Goal: Information Seeking & Learning: Learn about a topic

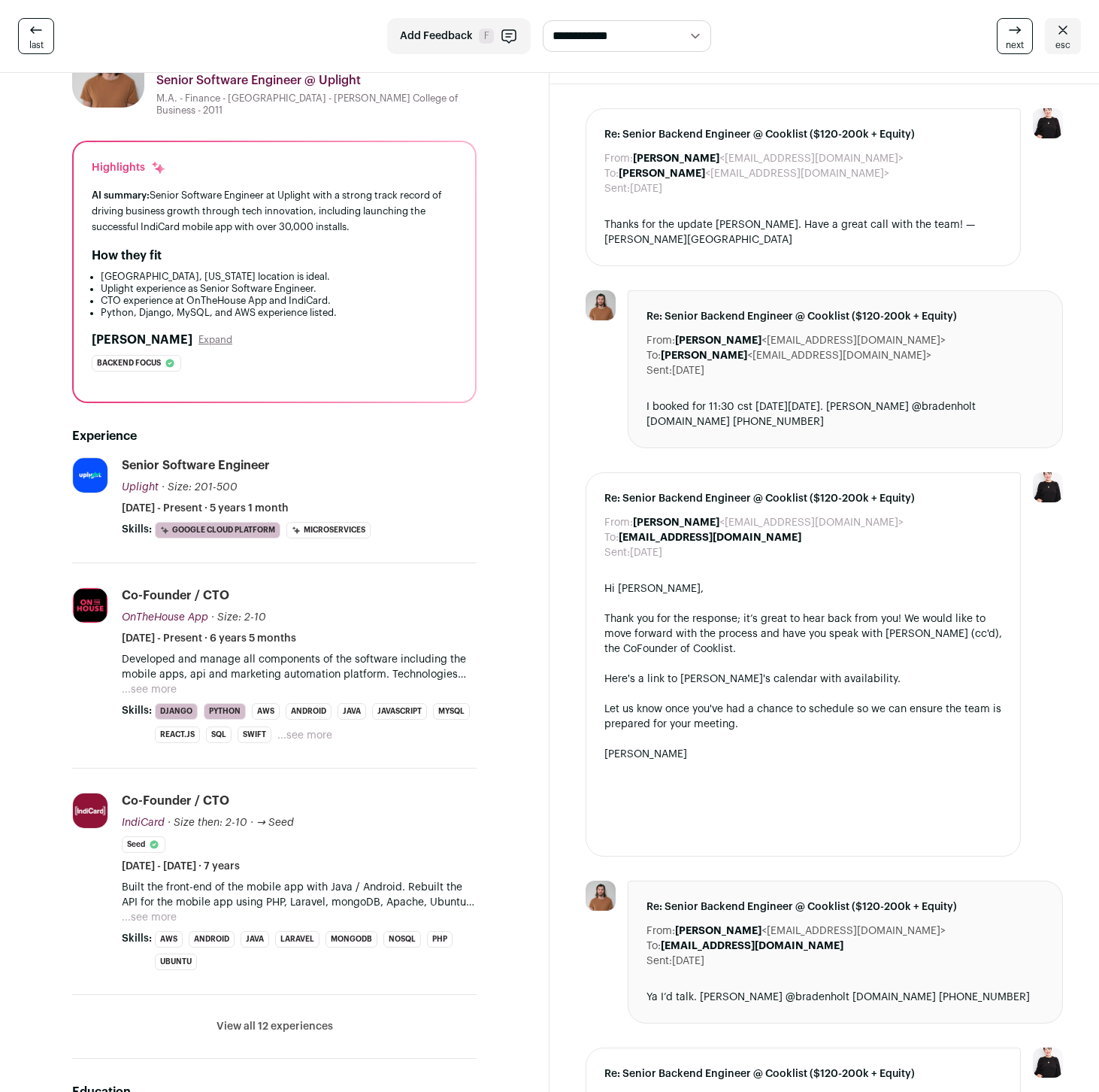
scroll to position [308, 0]
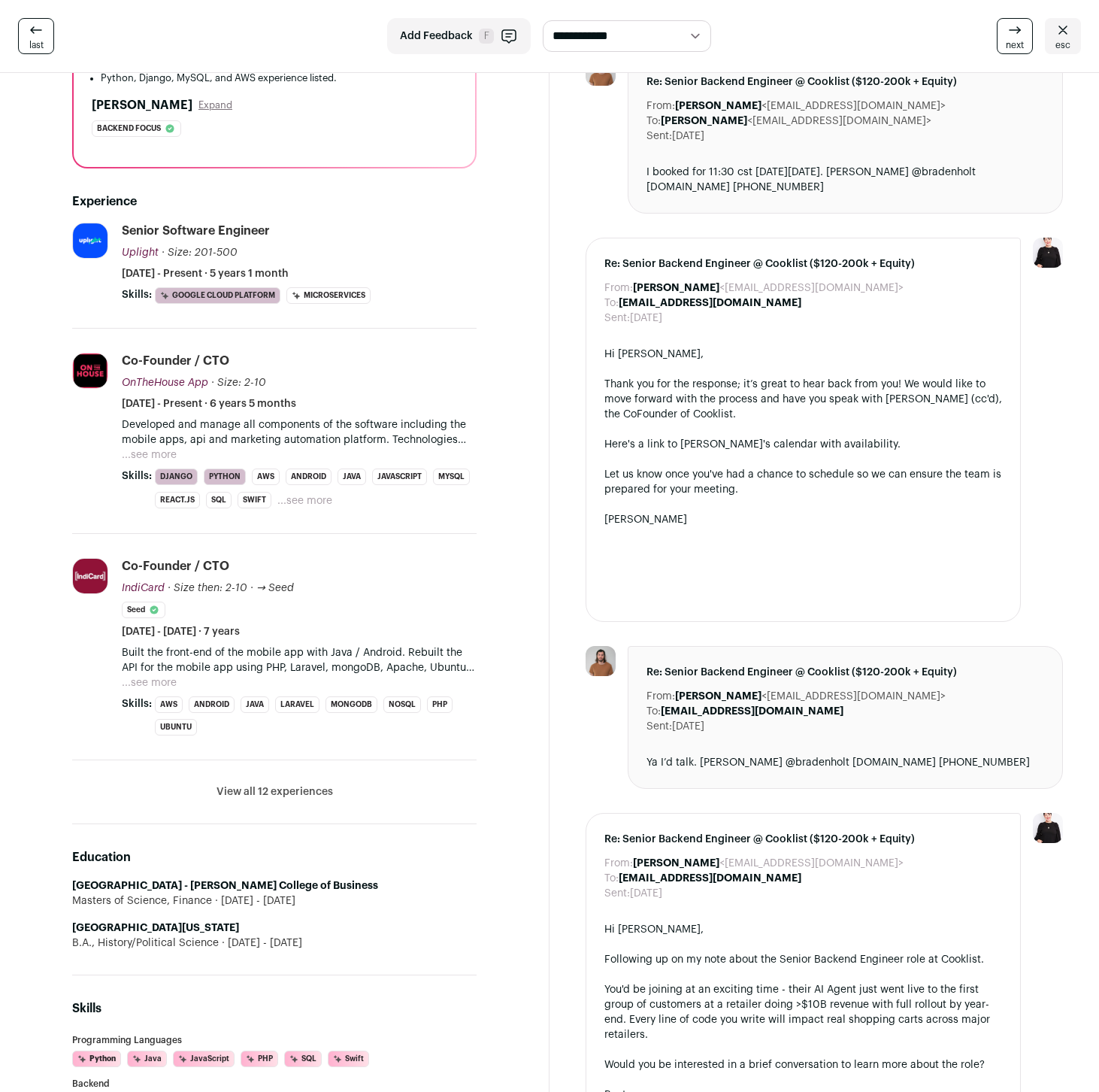
click at [254, 787] on button "View all 12 experiences" at bounding box center [274, 792] width 116 height 15
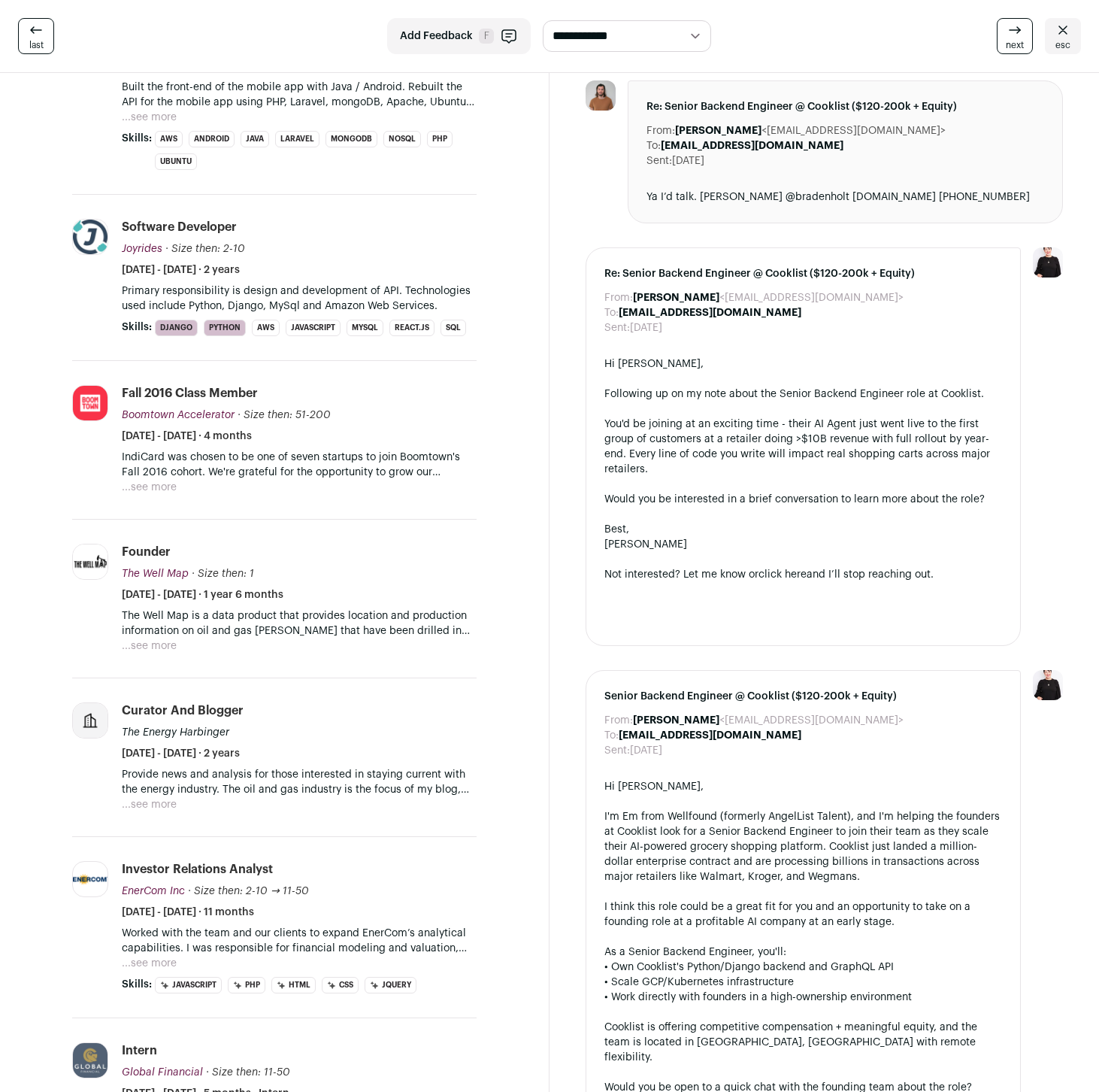
scroll to position [784, 0]
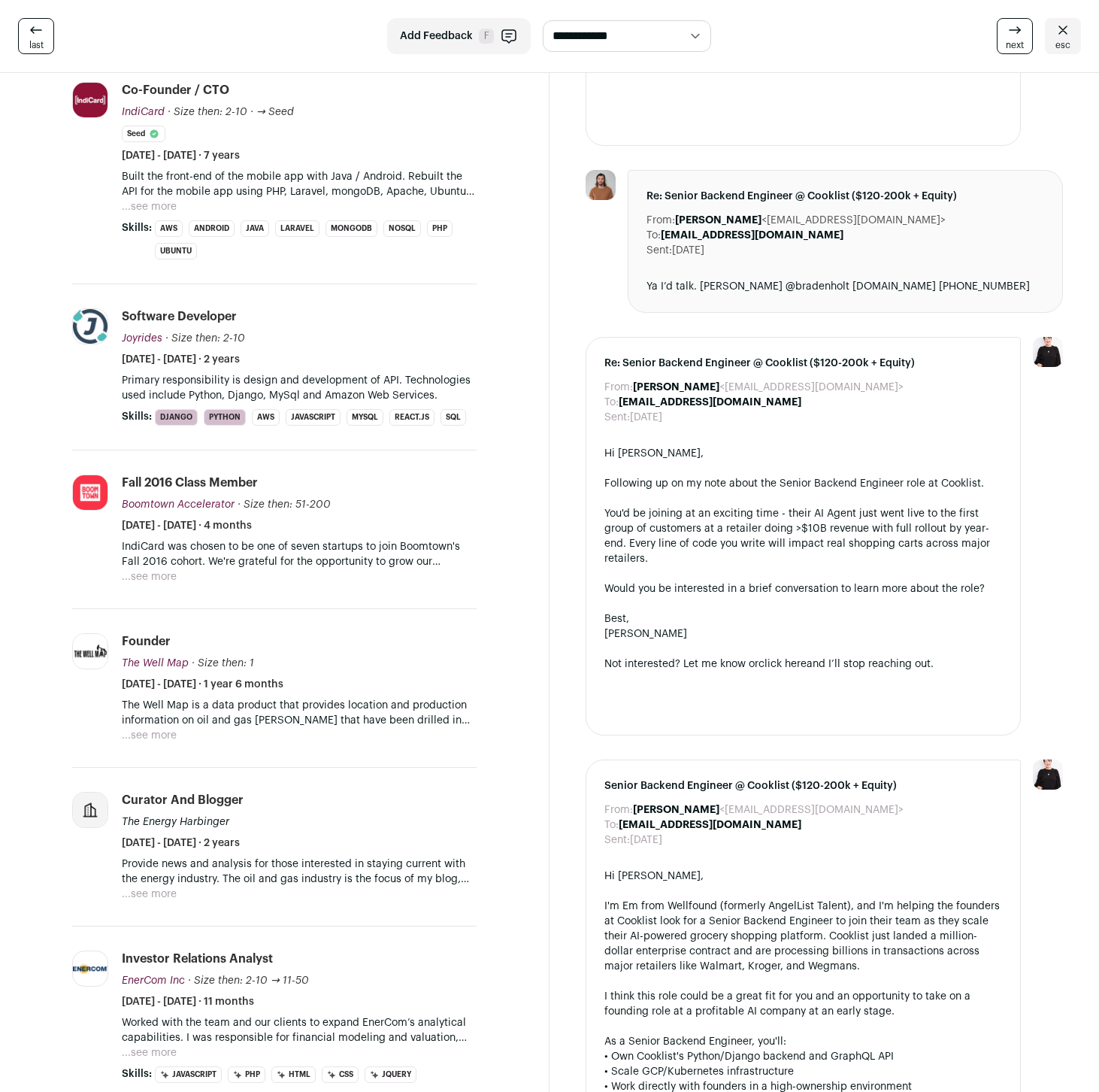
click at [166, 737] on button "...see more" at bounding box center [149, 735] width 55 height 15
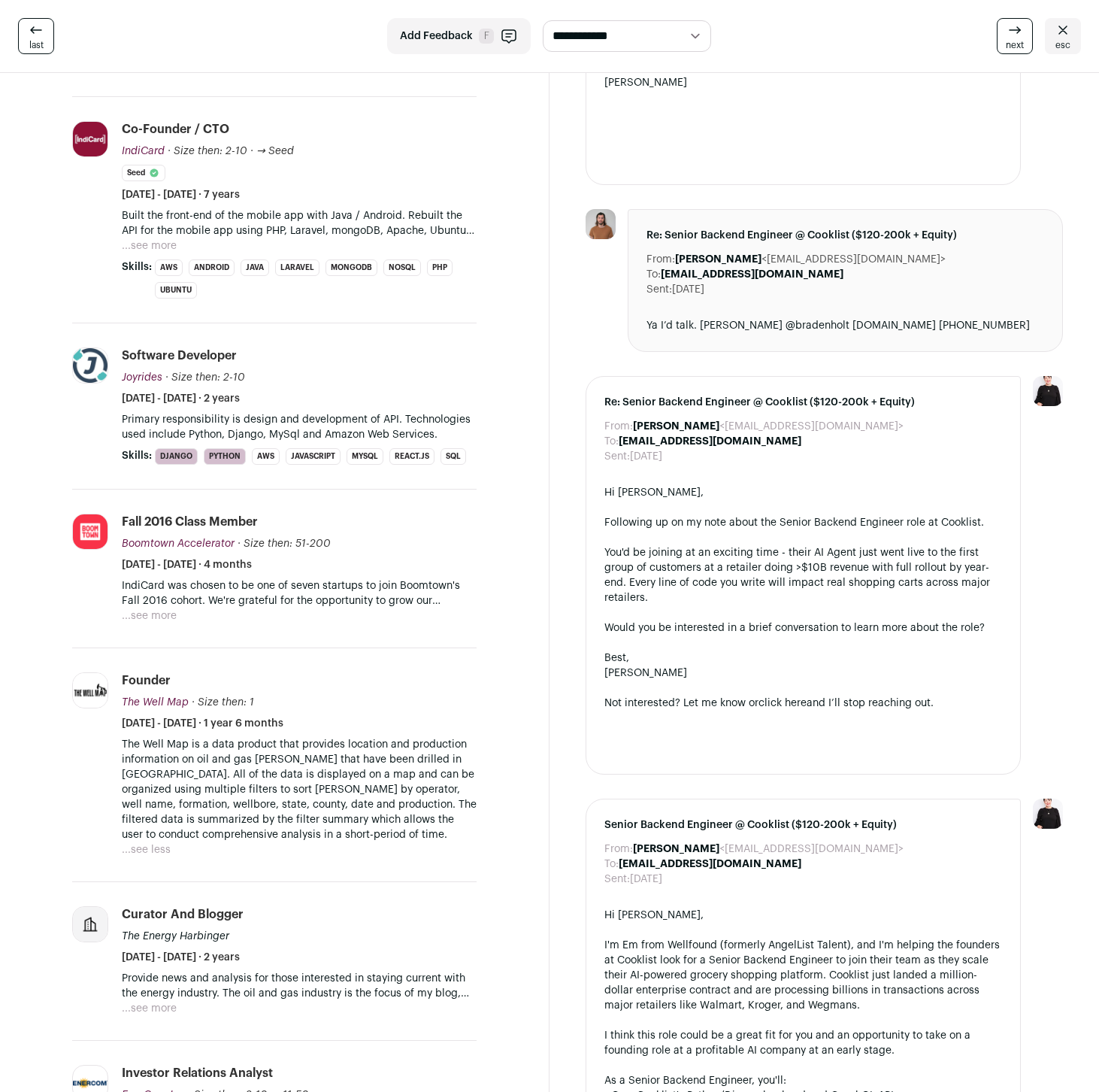
scroll to position [740, 0]
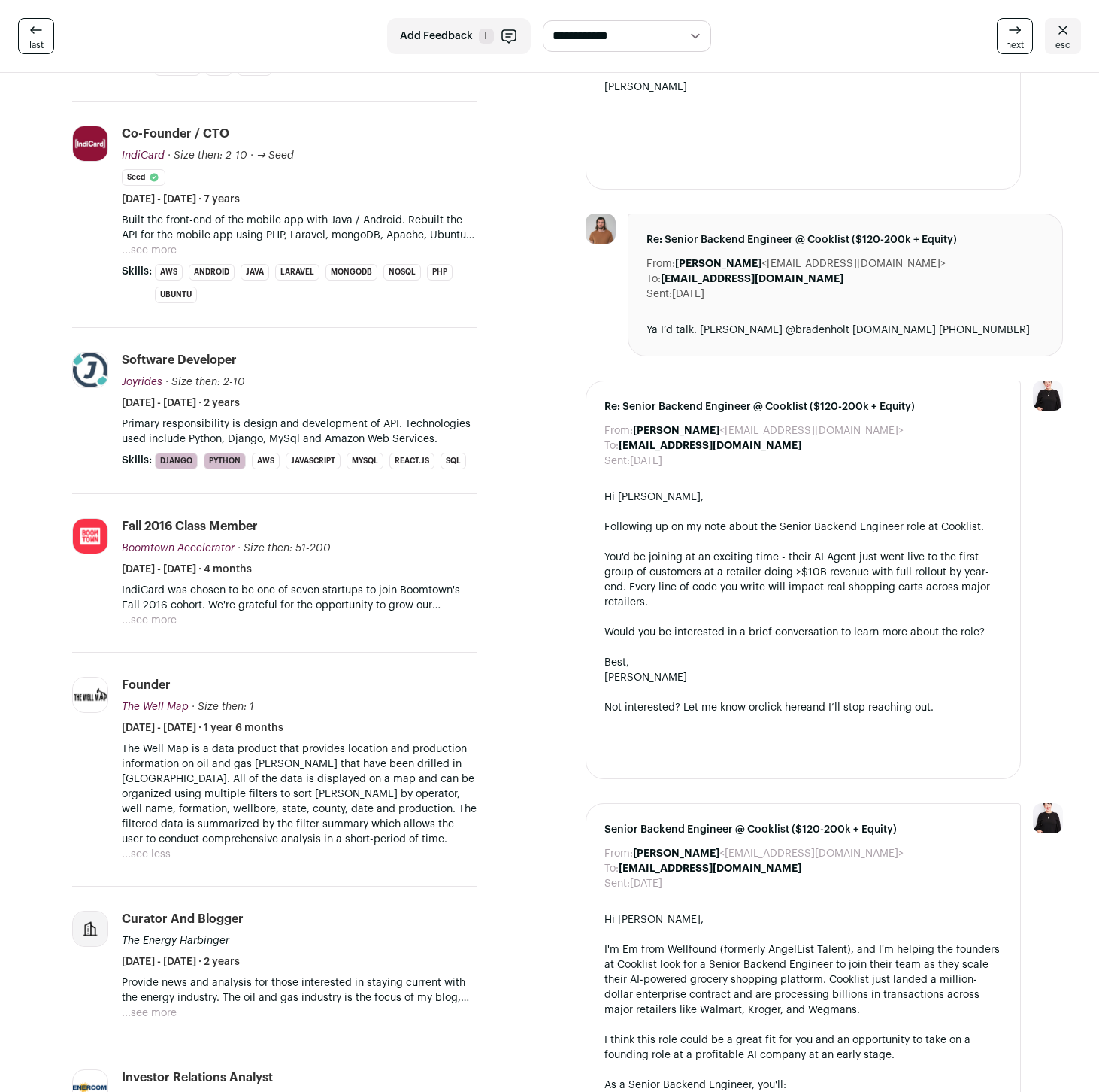
click at [150, 618] on button "...see more" at bounding box center [149, 620] width 55 height 15
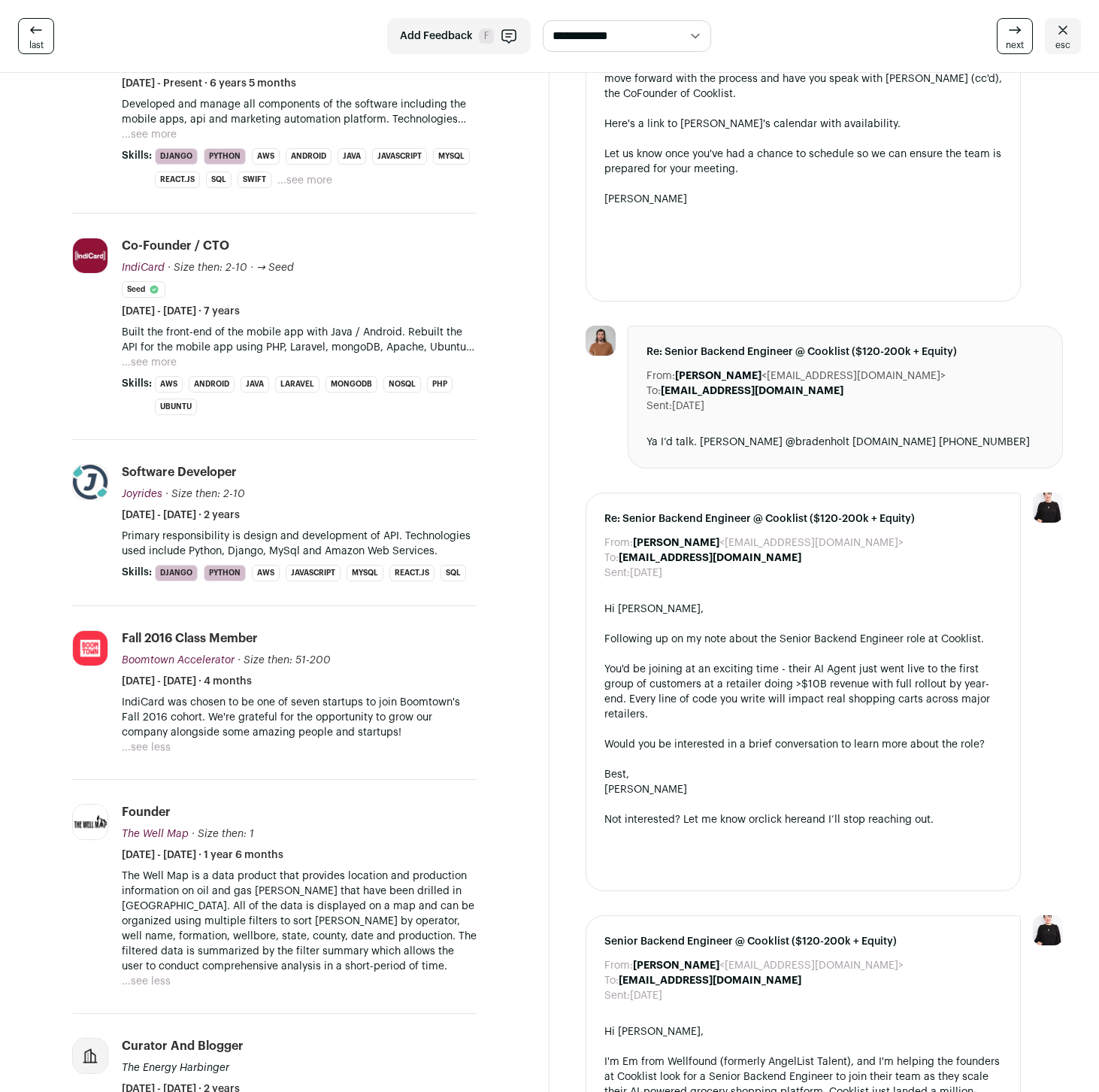
scroll to position [614, 0]
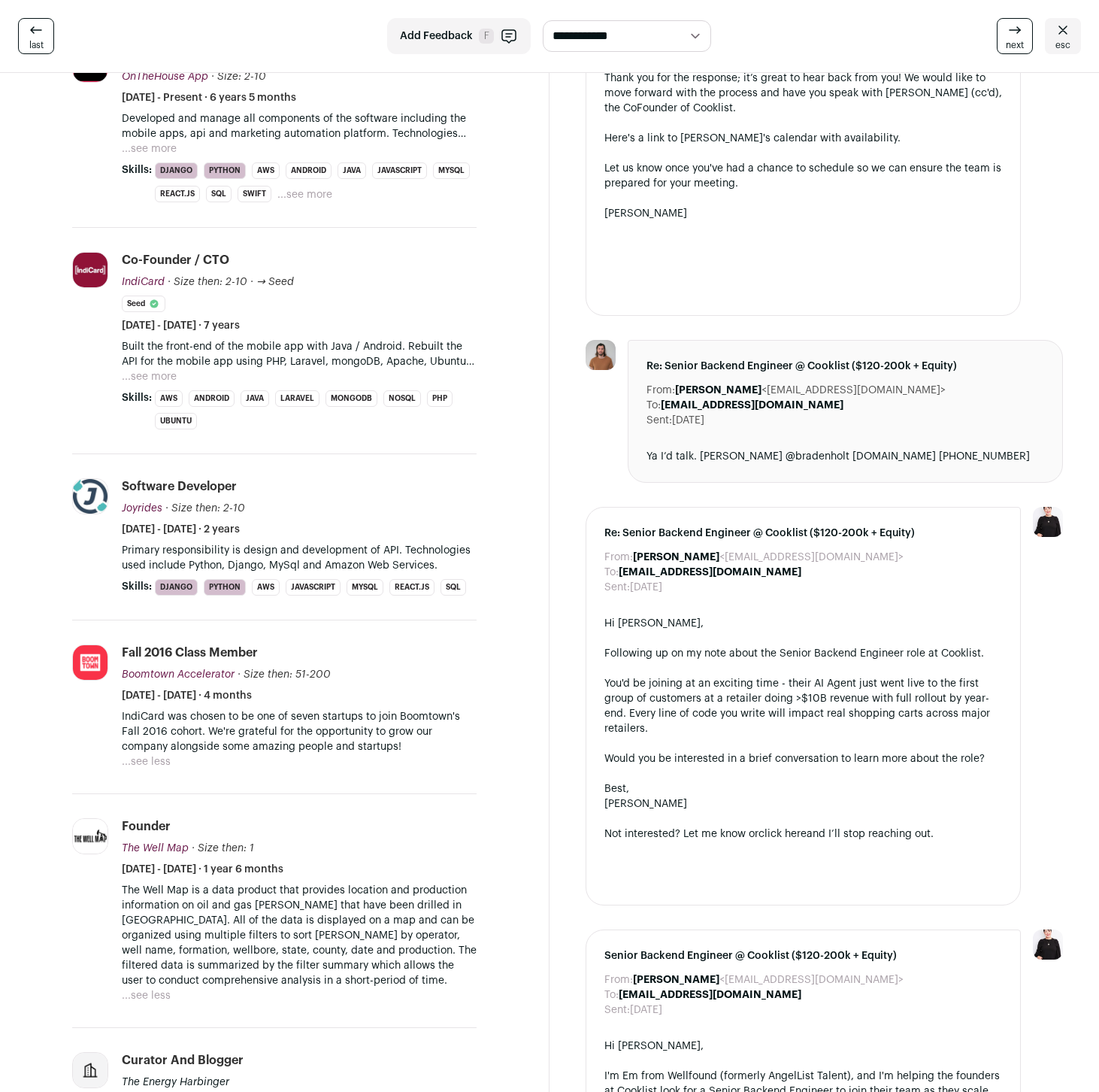
click at [165, 370] on button "...see more" at bounding box center [149, 377] width 55 height 15
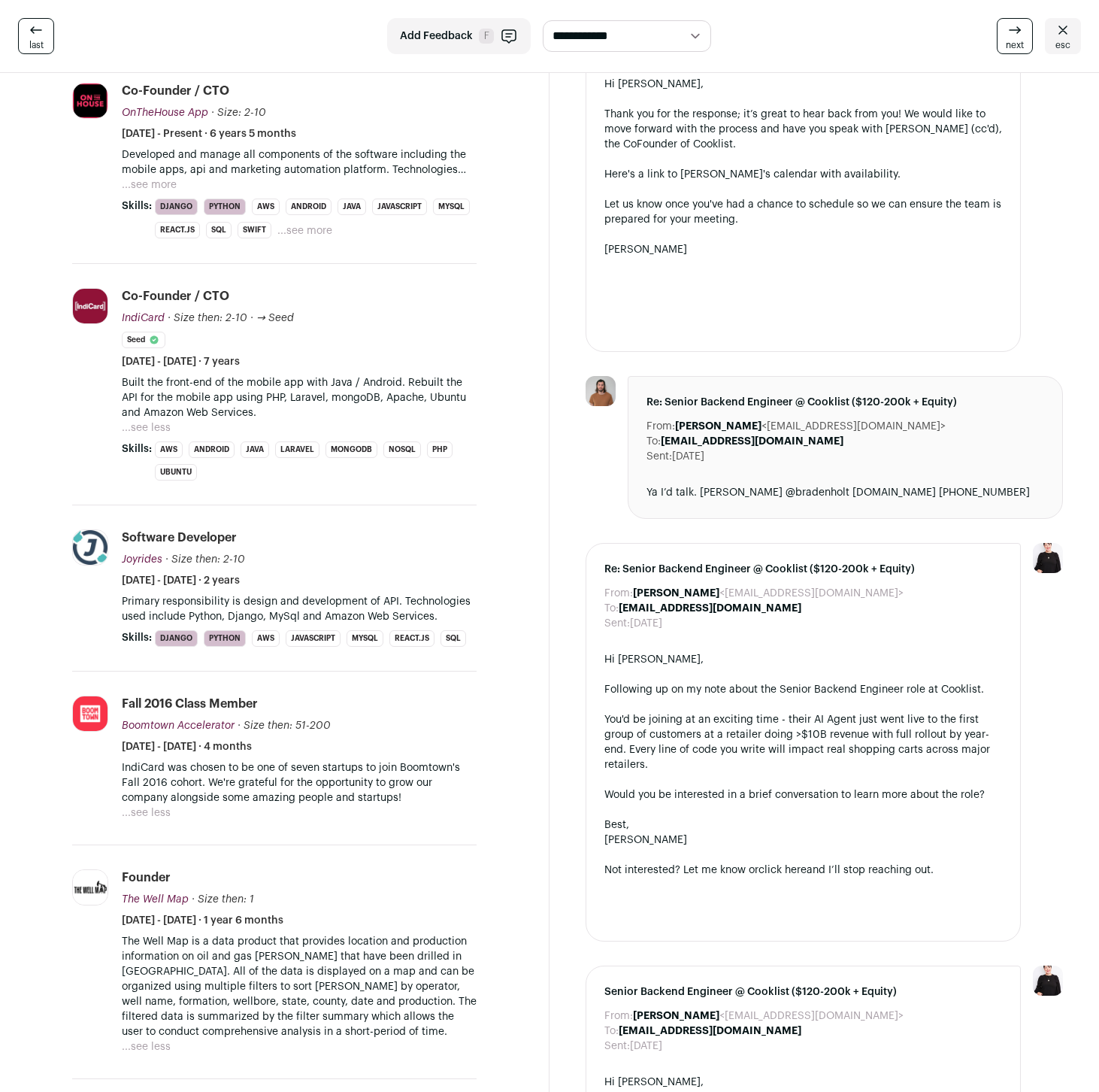
drag, startPoint x: 37, startPoint y: 434, endPoint x: 41, endPoint y: 441, distance: 8.1
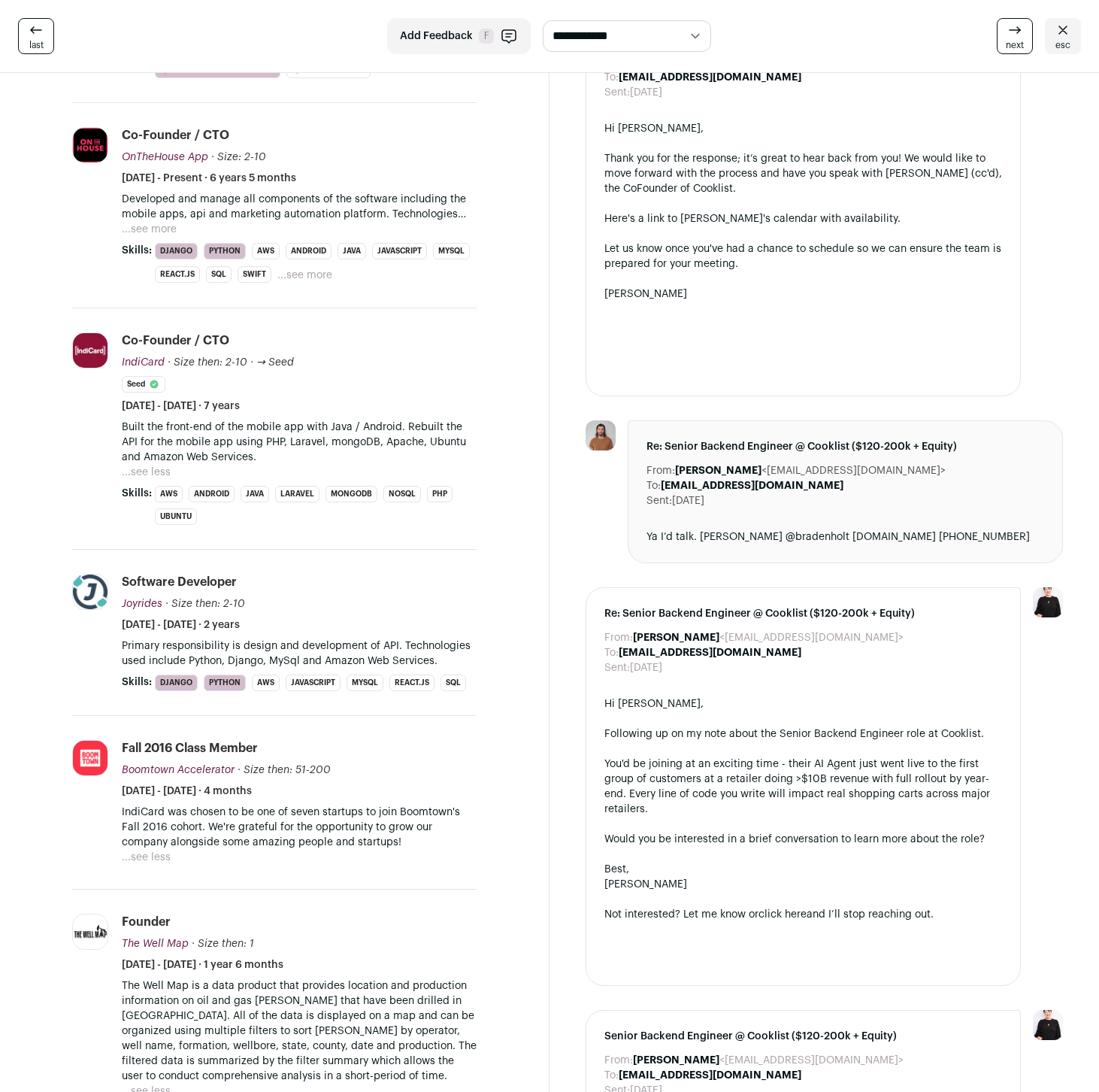
scroll to position [208, 0]
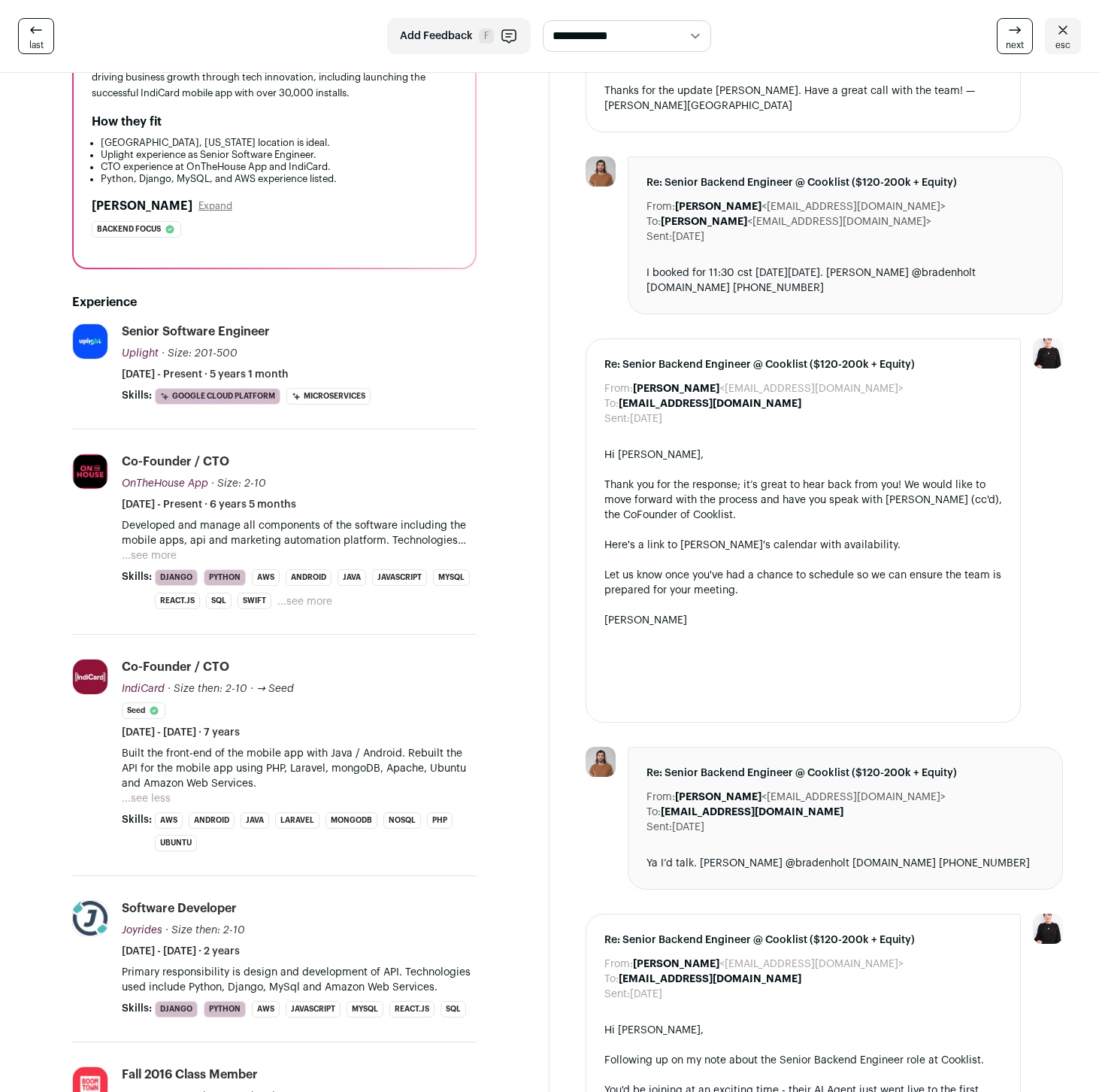
click at [144, 557] on button "...see more" at bounding box center [149, 555] width 55 height 15
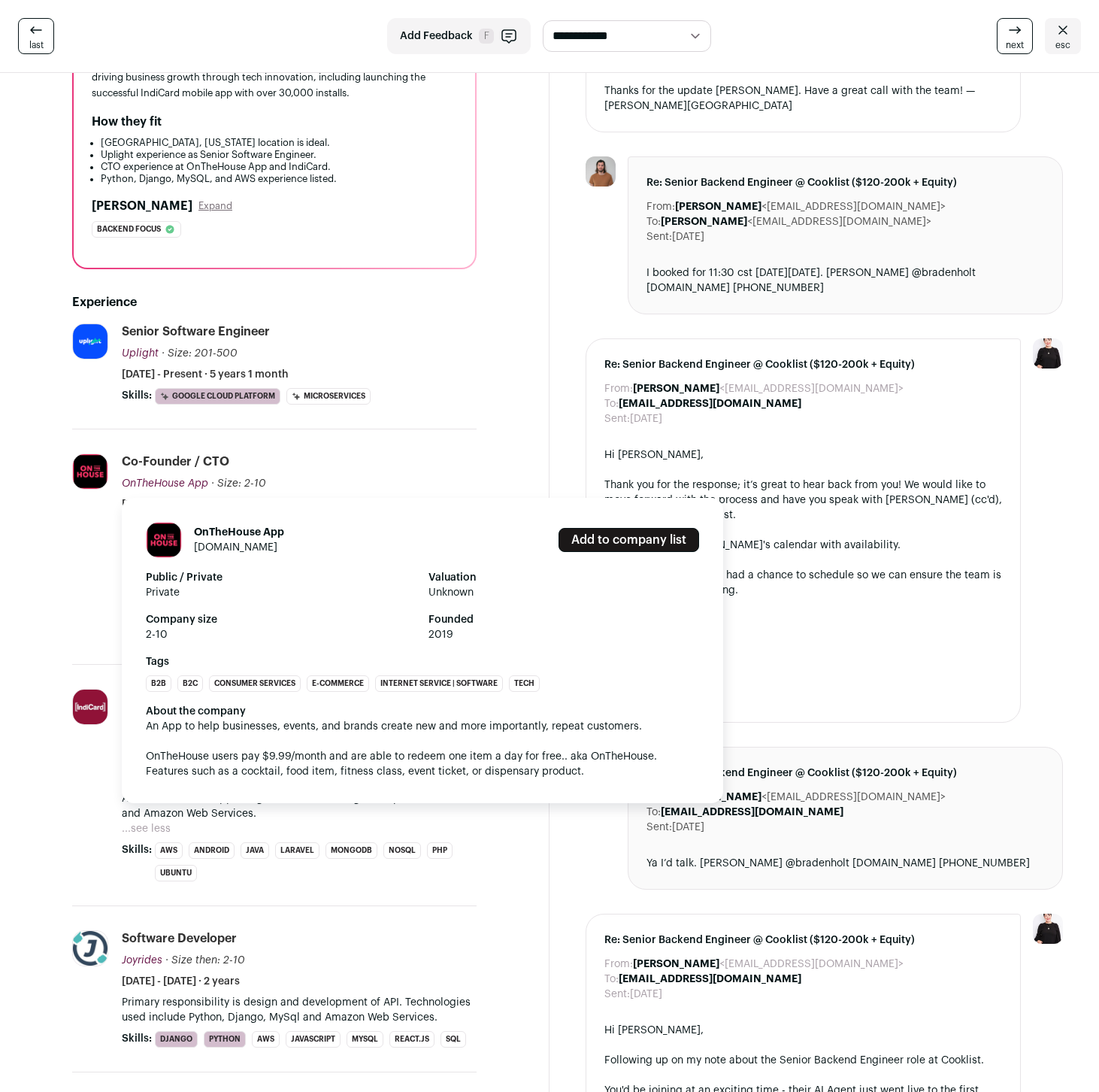
click at [232, 545] on link "onthehouseapp.com" at bounding box center [235, 547] width 83 height 10
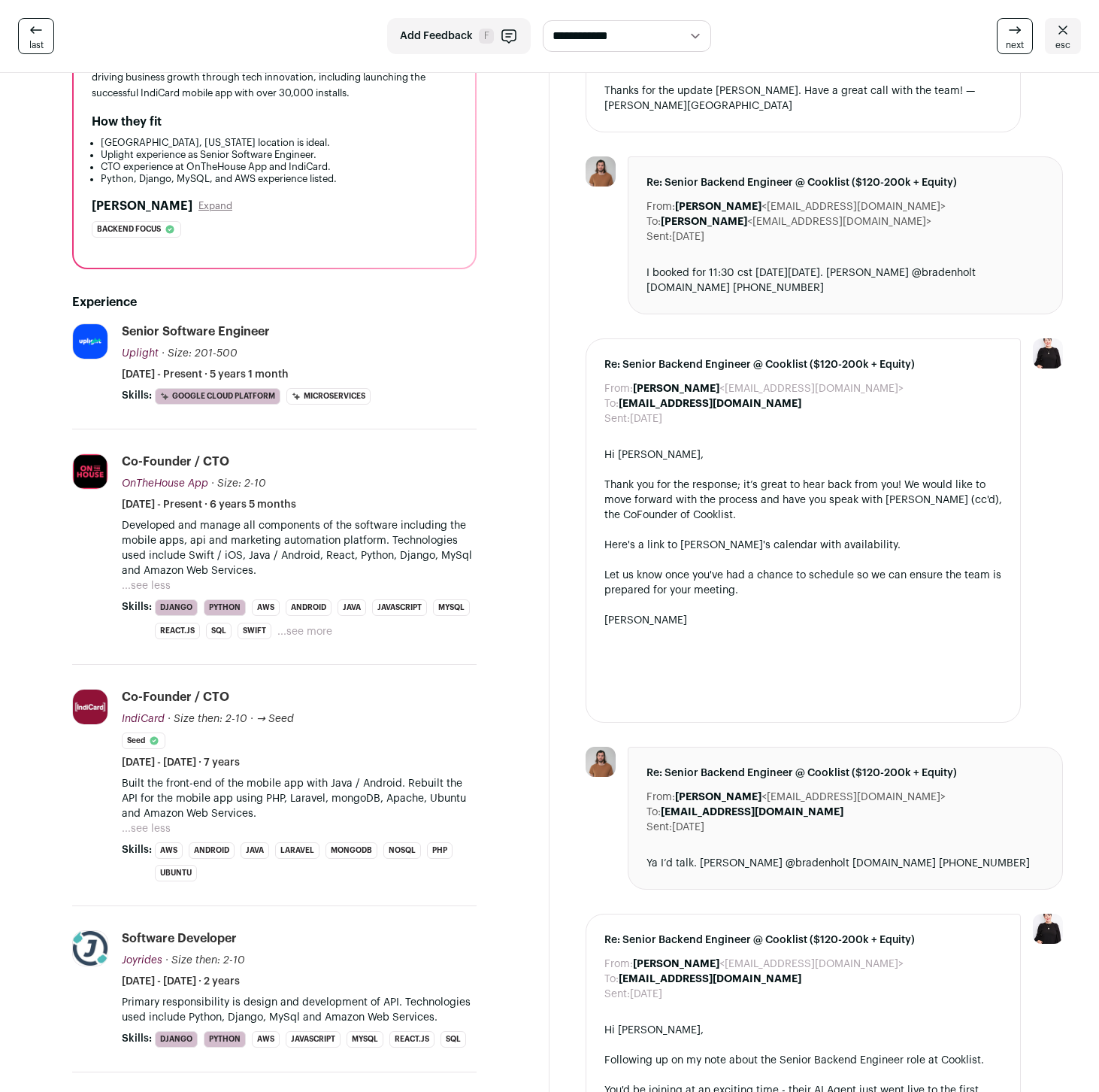
click at [140, 579] on button "...see less" at bounding box center [146, 585] width 49 height 15
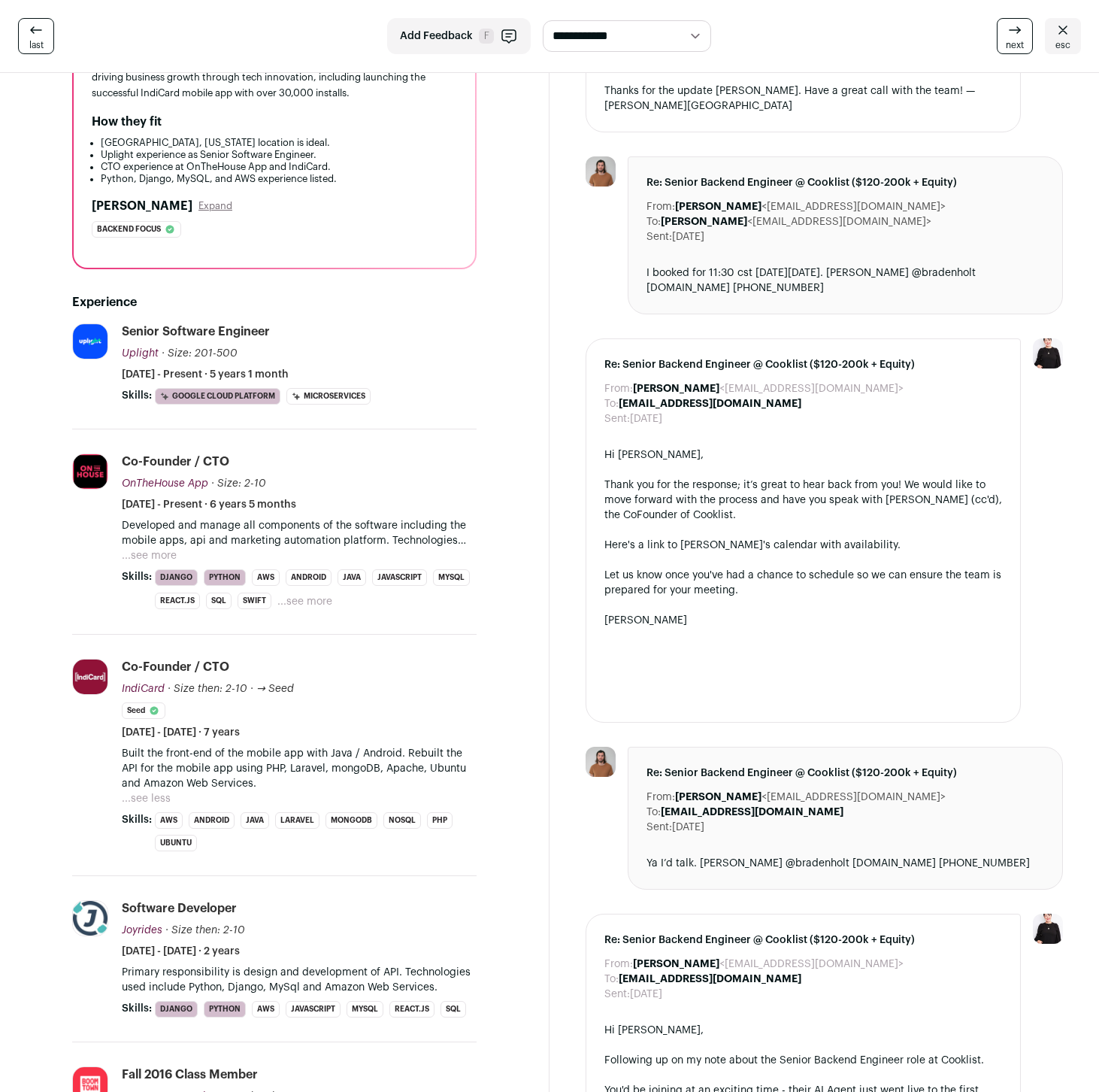
click at [147, 551] on button "...see more" at bounding box center [149, 555] width 55 height 15
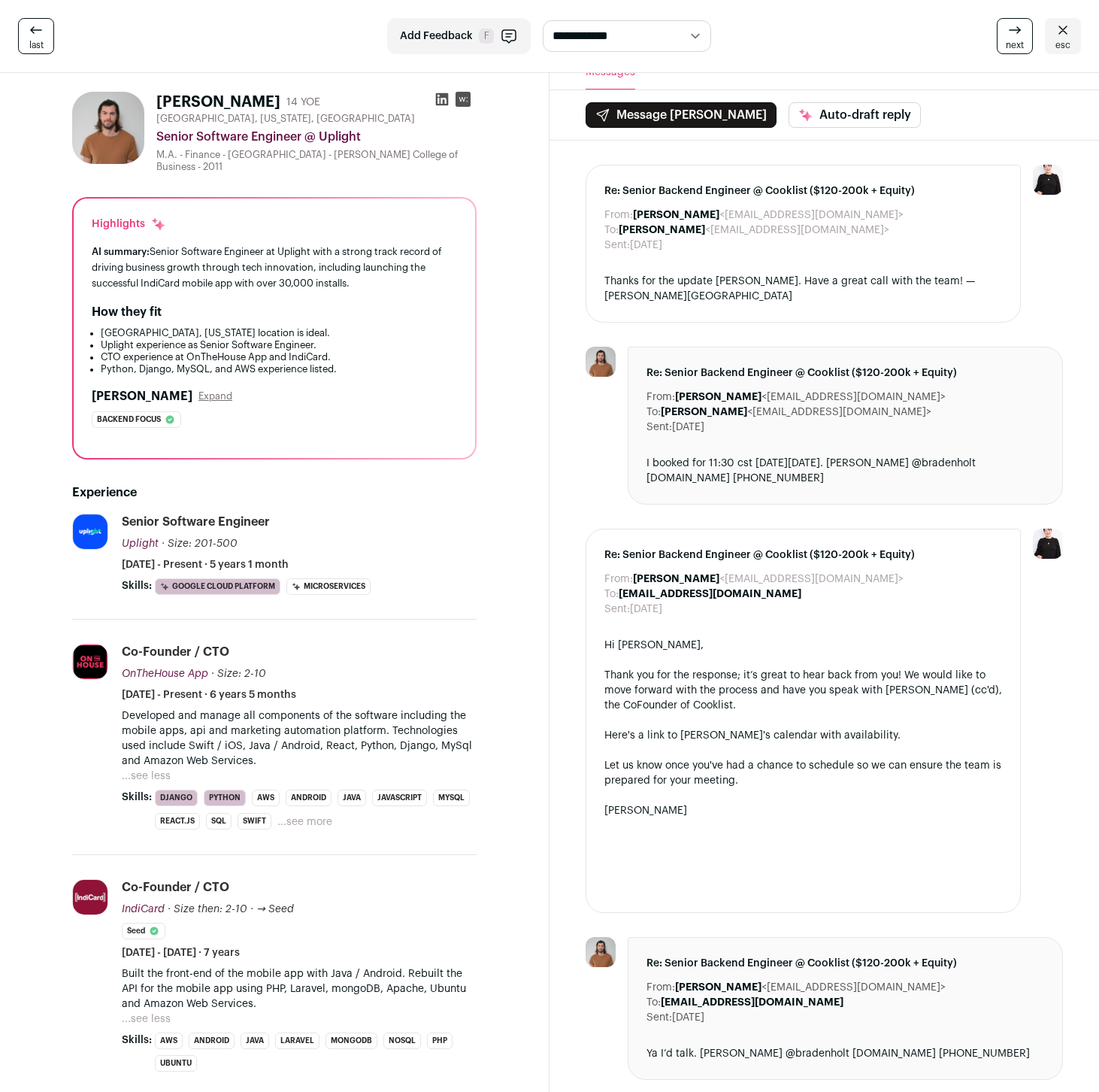
scroll to position [0, 0]
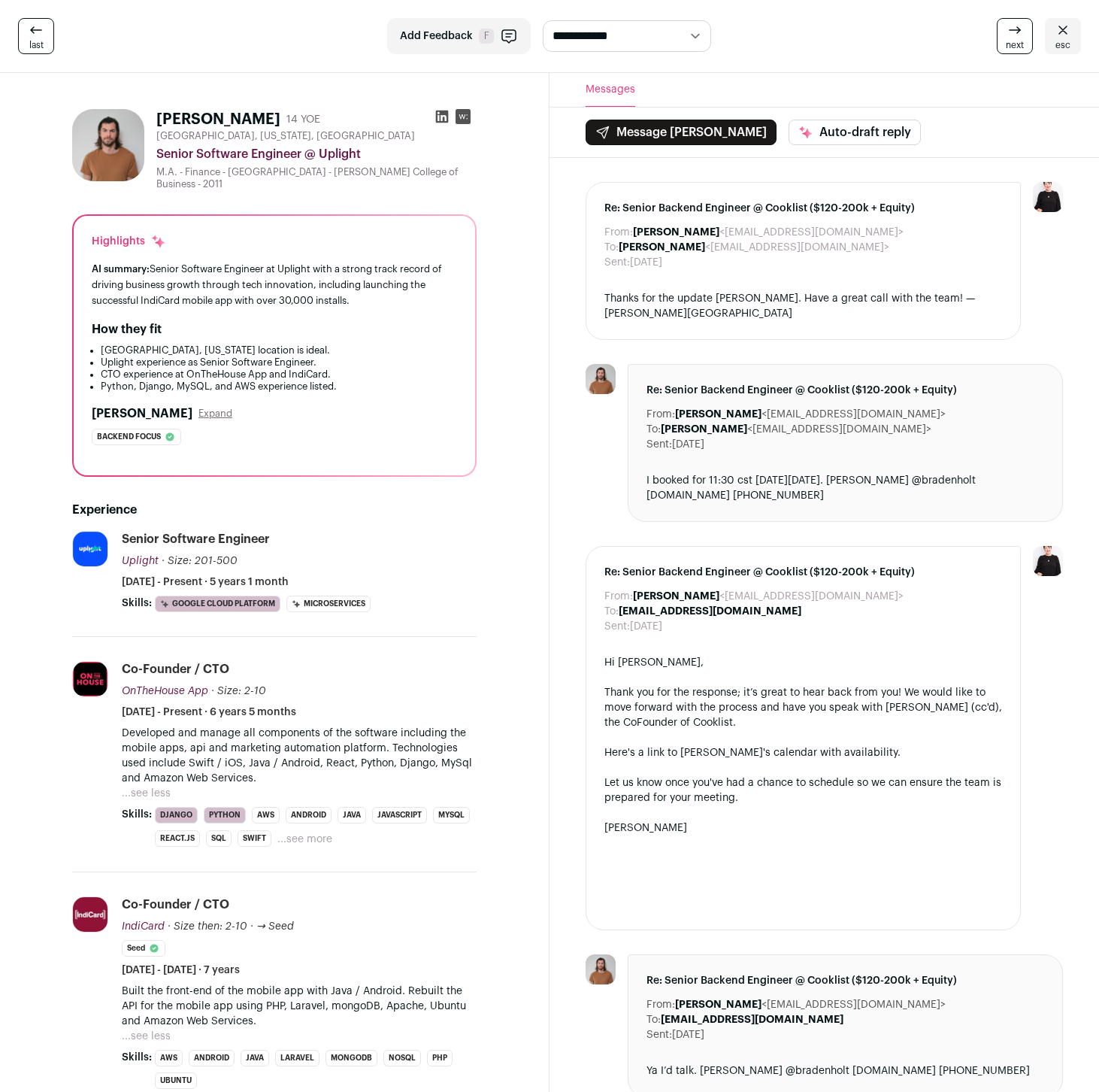
click at [442, 114] on icon at bounding box center [442, 117] width 13 height 13
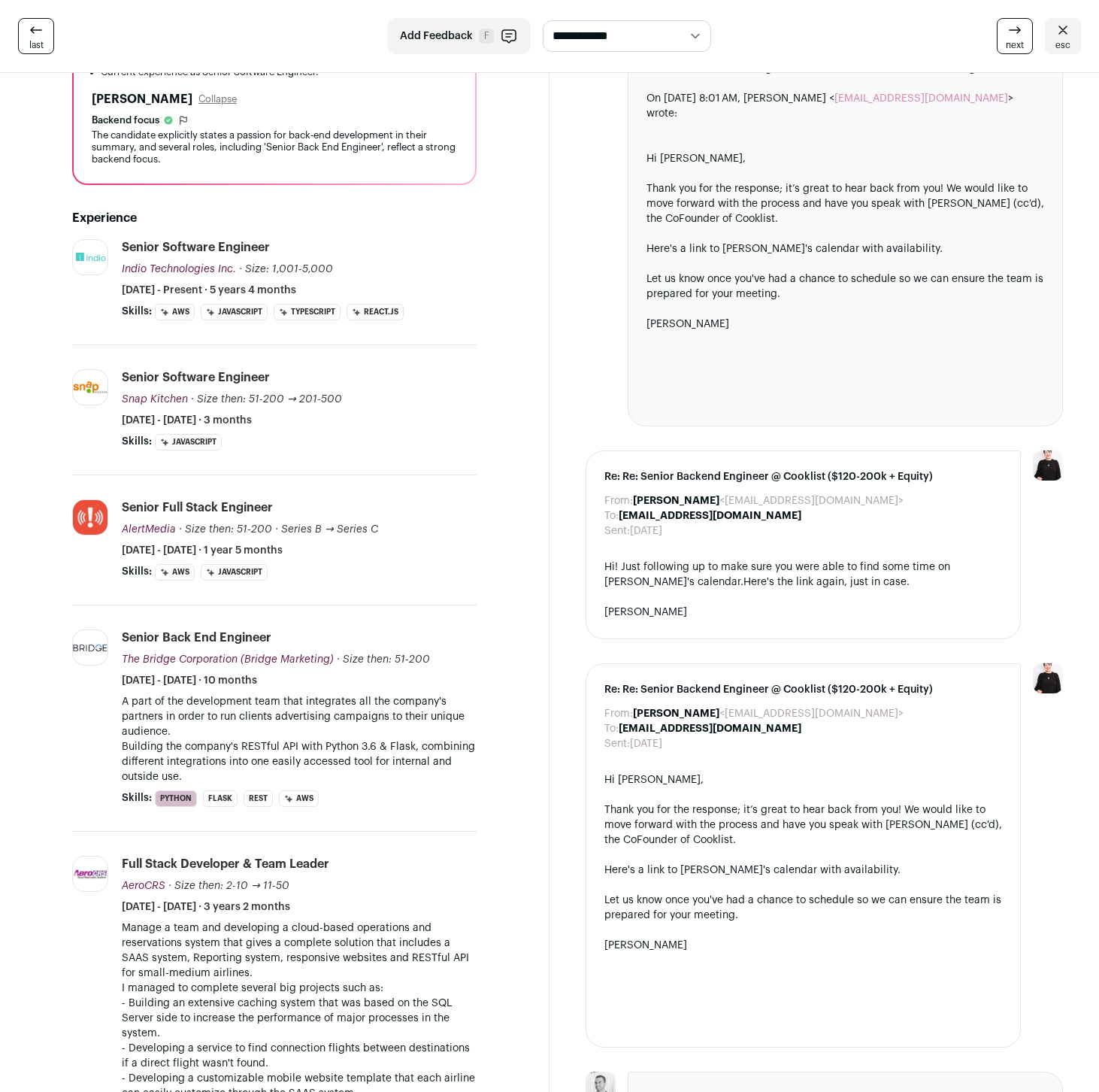
scroll to position [297, 0]
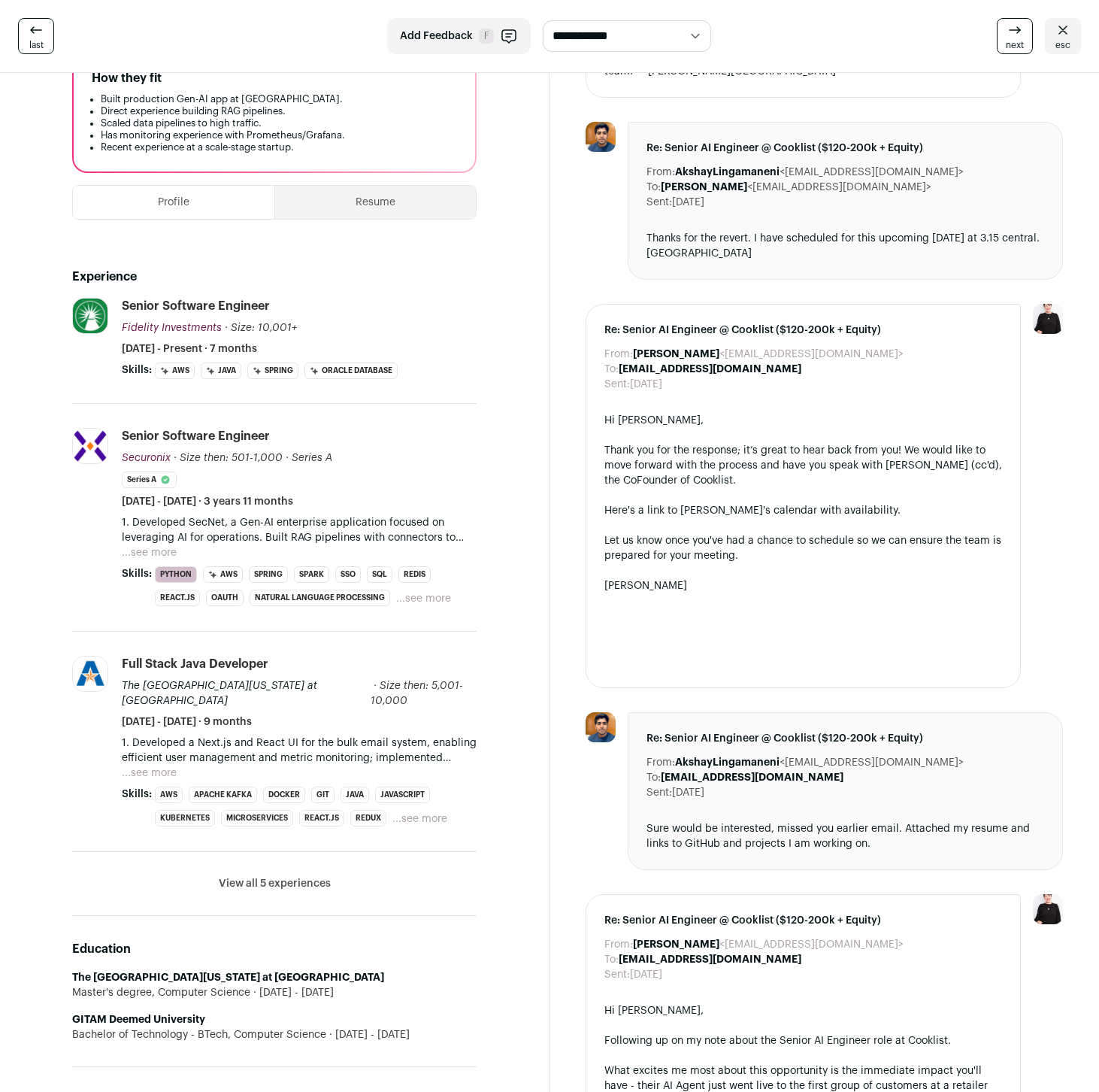
scroll to position [246, 0]
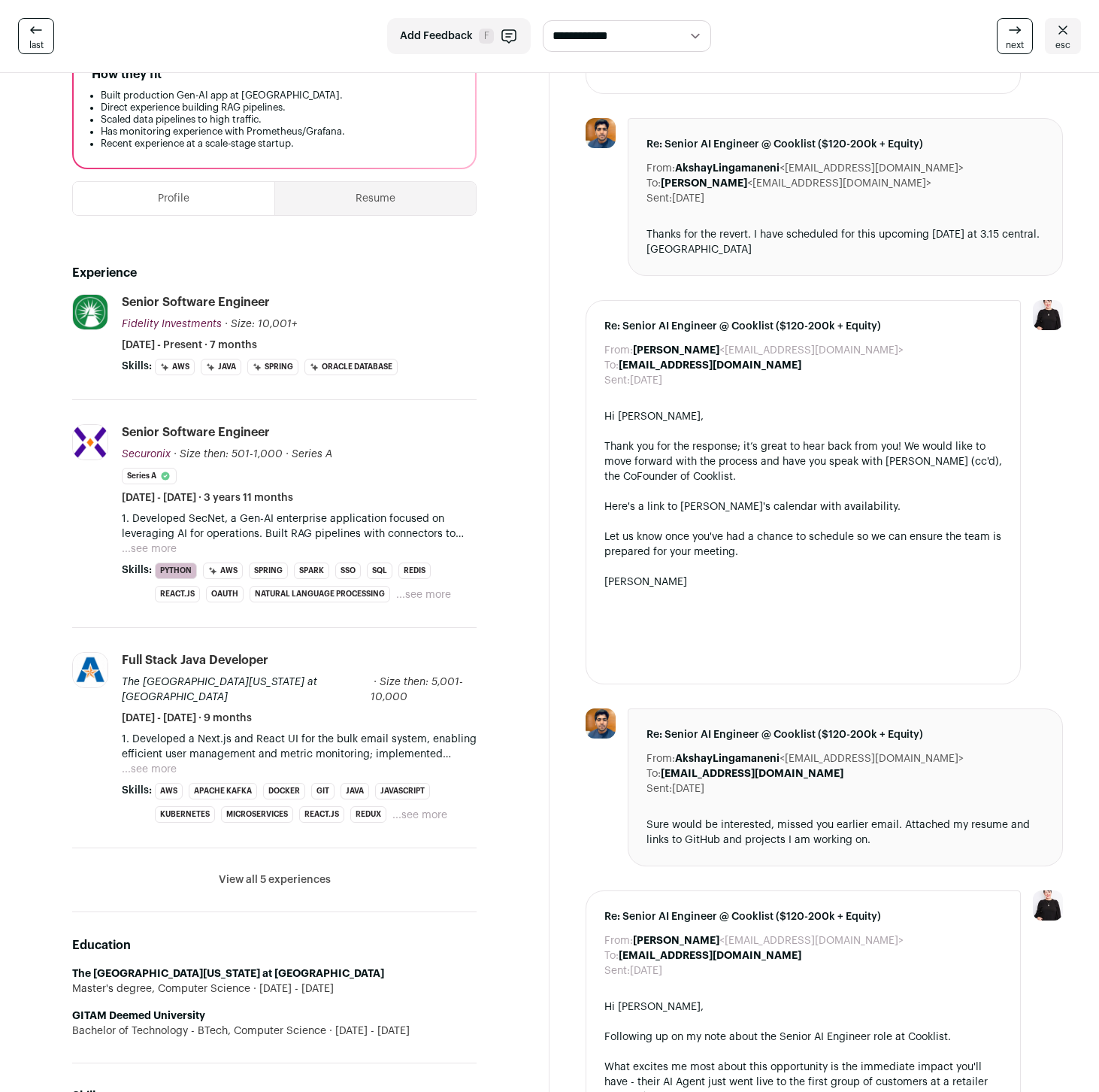
click at [139, 543] on button "...see more" at bounding box center [149, 549] width 55 height 15
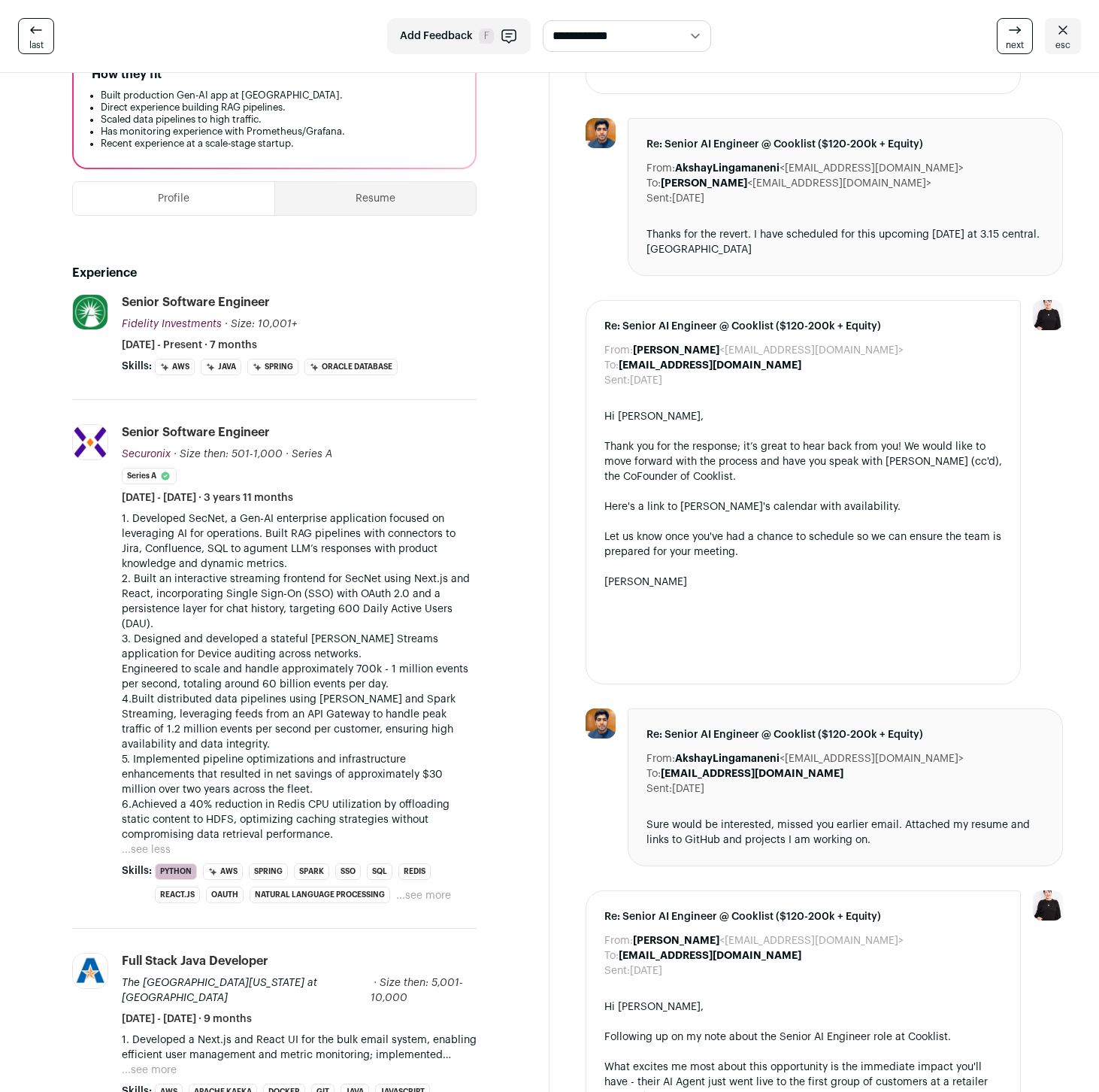
click at [178, 573] on p "2. Built an interactive streaming frontend for SecNet using Next.js and React, …" at bounding box center [299, 602] width 354 height 60
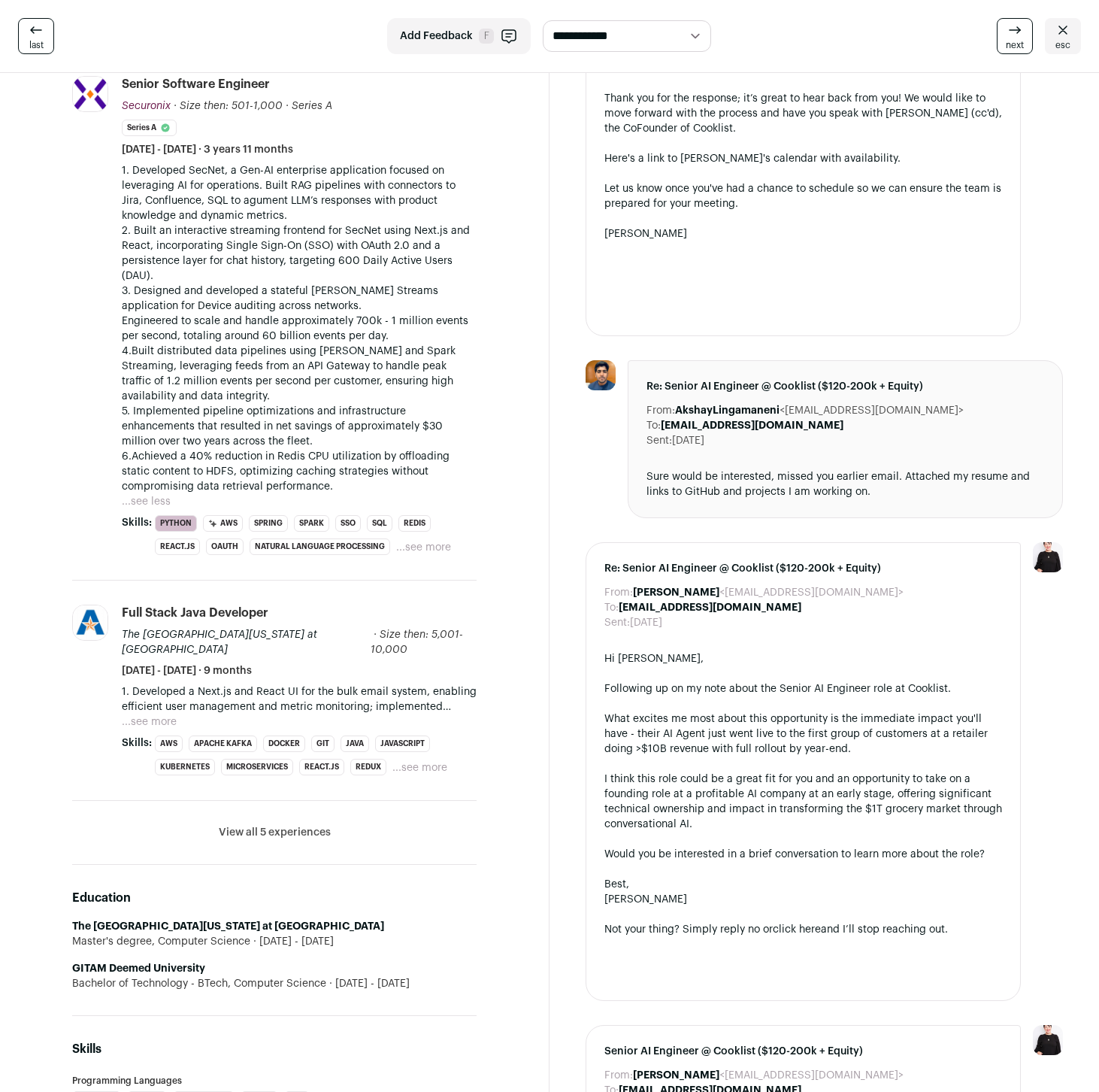
scroll to position [656, 0]
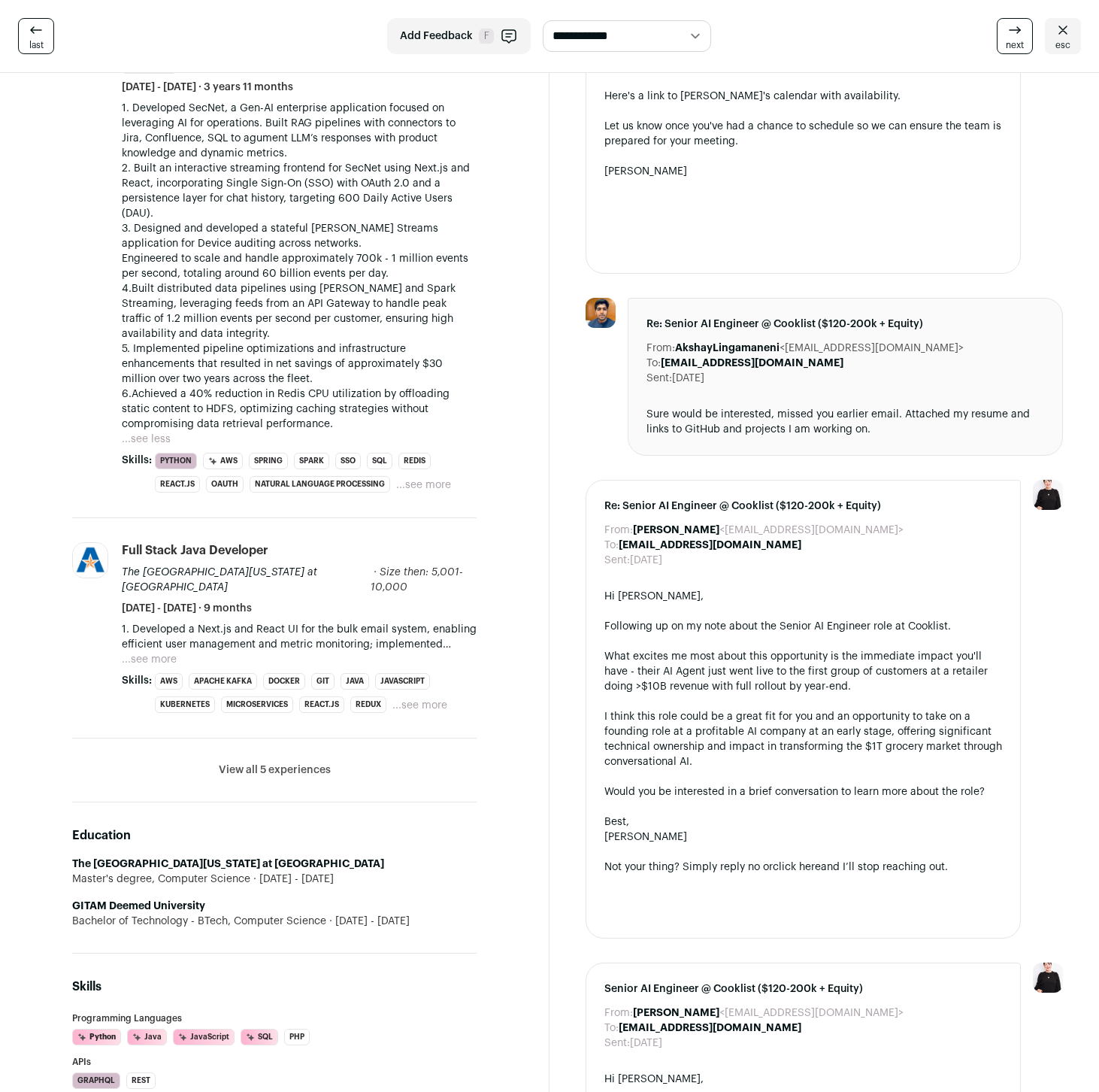
click at [238, 762] on button "View all 5 experiences" at bounding box center [275, 770] width 112 height 15
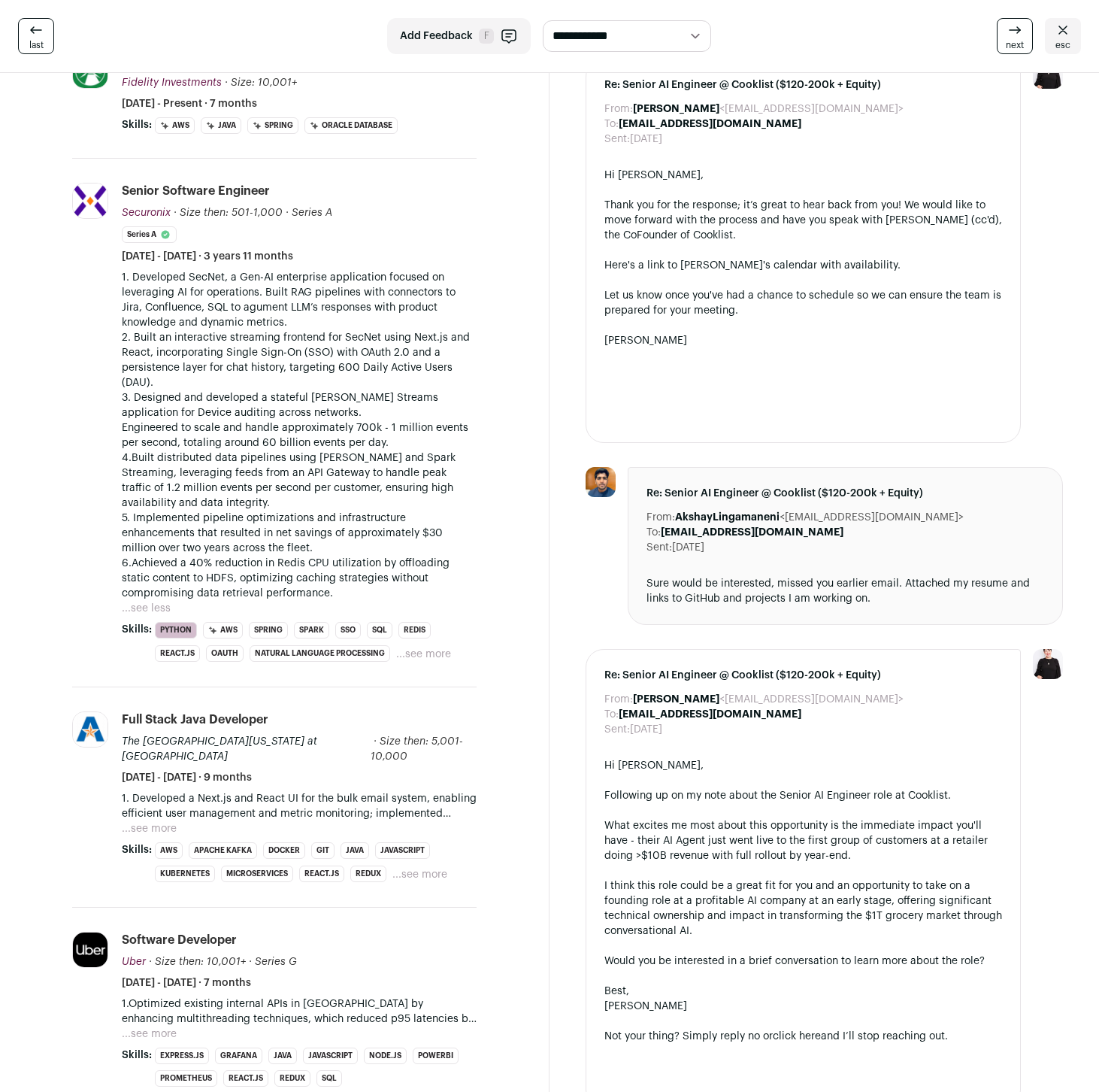
scroll to position [486, 0]
click at [209, 425] on p "3. Designed and developed a stateful Kafka Streams application for Device audit…" at bounding box center [299, 421] width 354 height 60
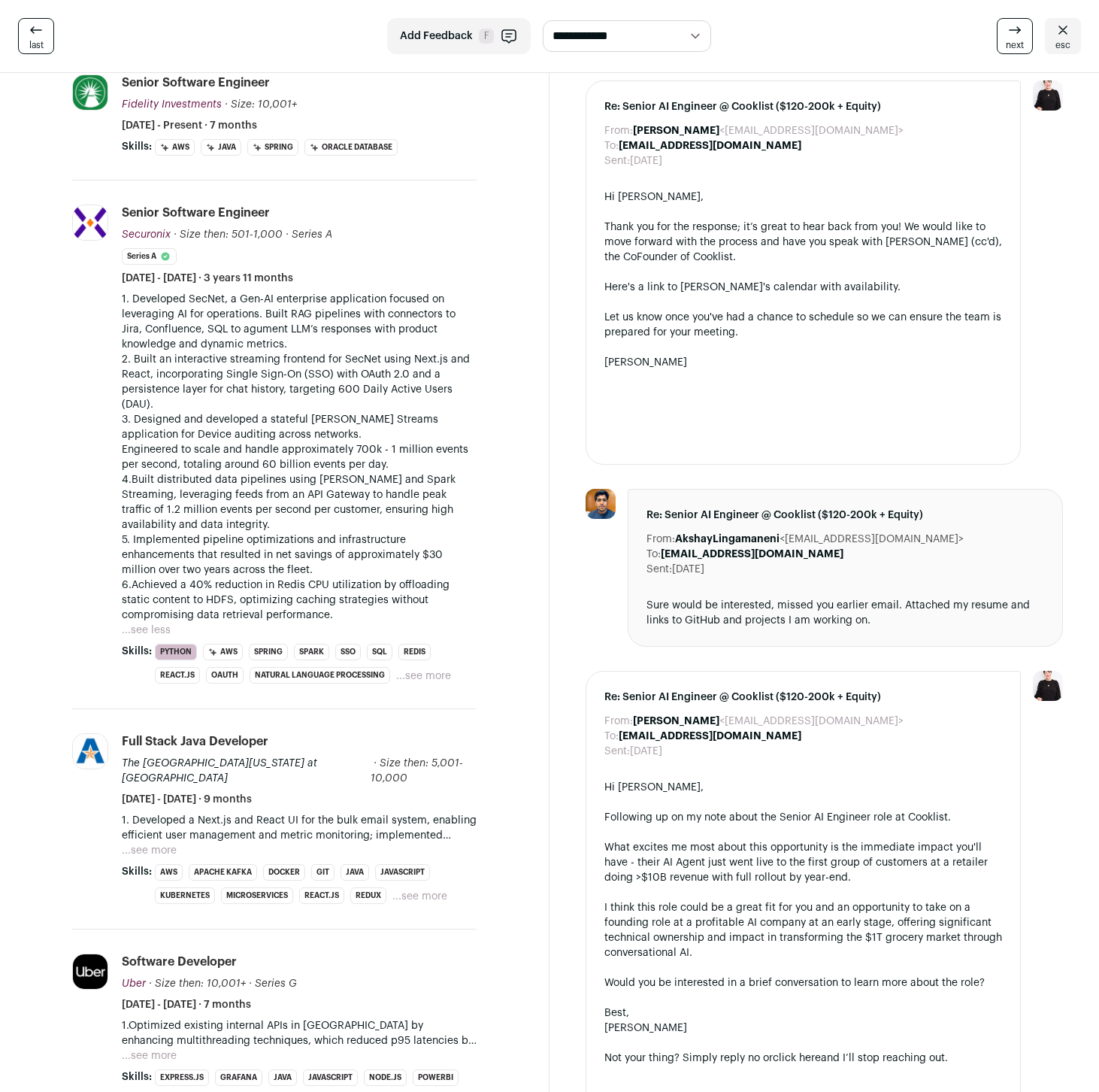
scroll to position [458, 0]
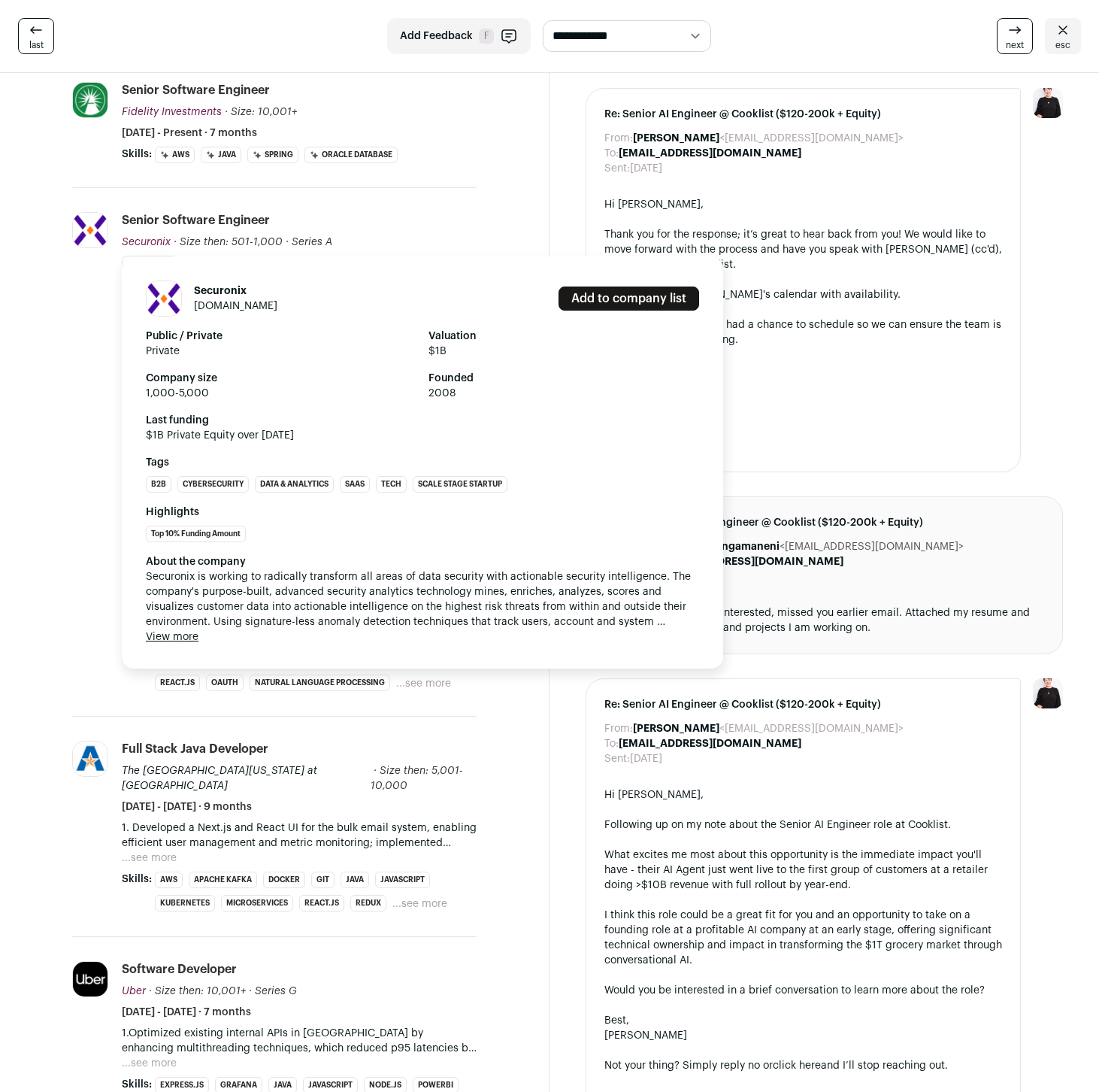
click at [223, 307] on link "securonix.com" at bounding box center [235, 305] width 83 height 10
click at [176, 639] on button "View more" at bounding box center [171, 637] width 52 height 15
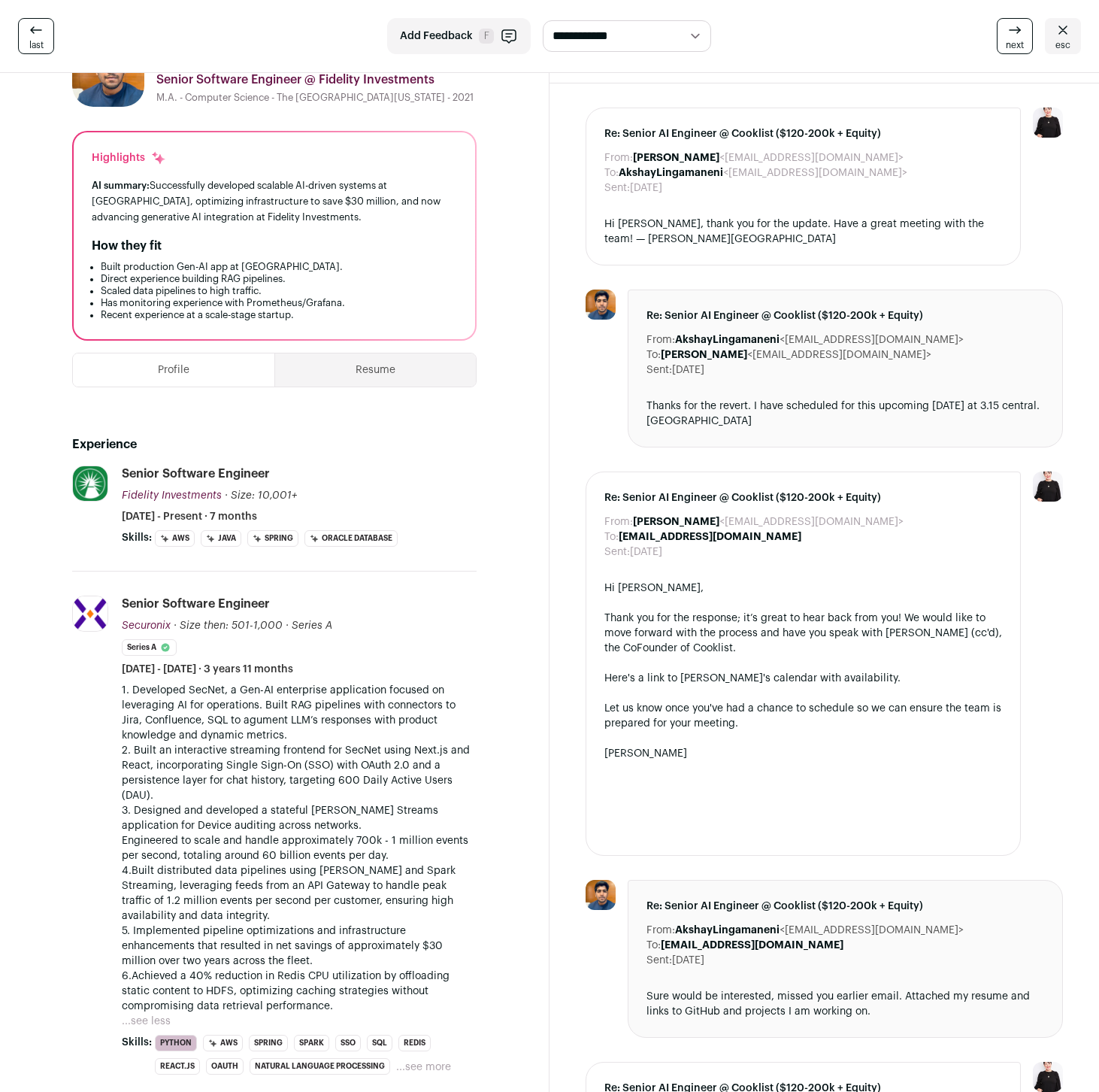
scroll to position [0, 0]
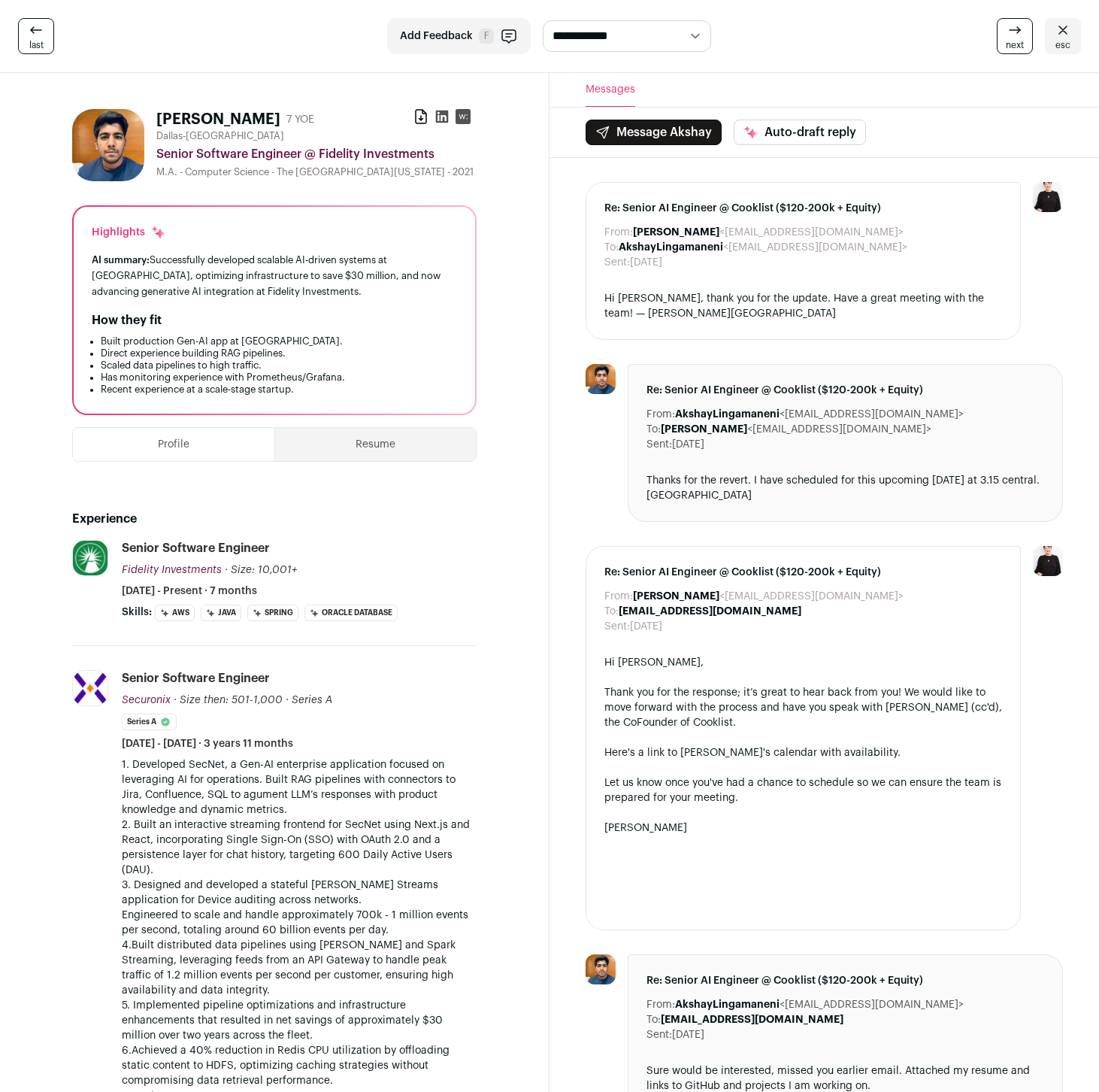
click at [438, 115] on icon at bounding box center [441, 116] width 15 height 15
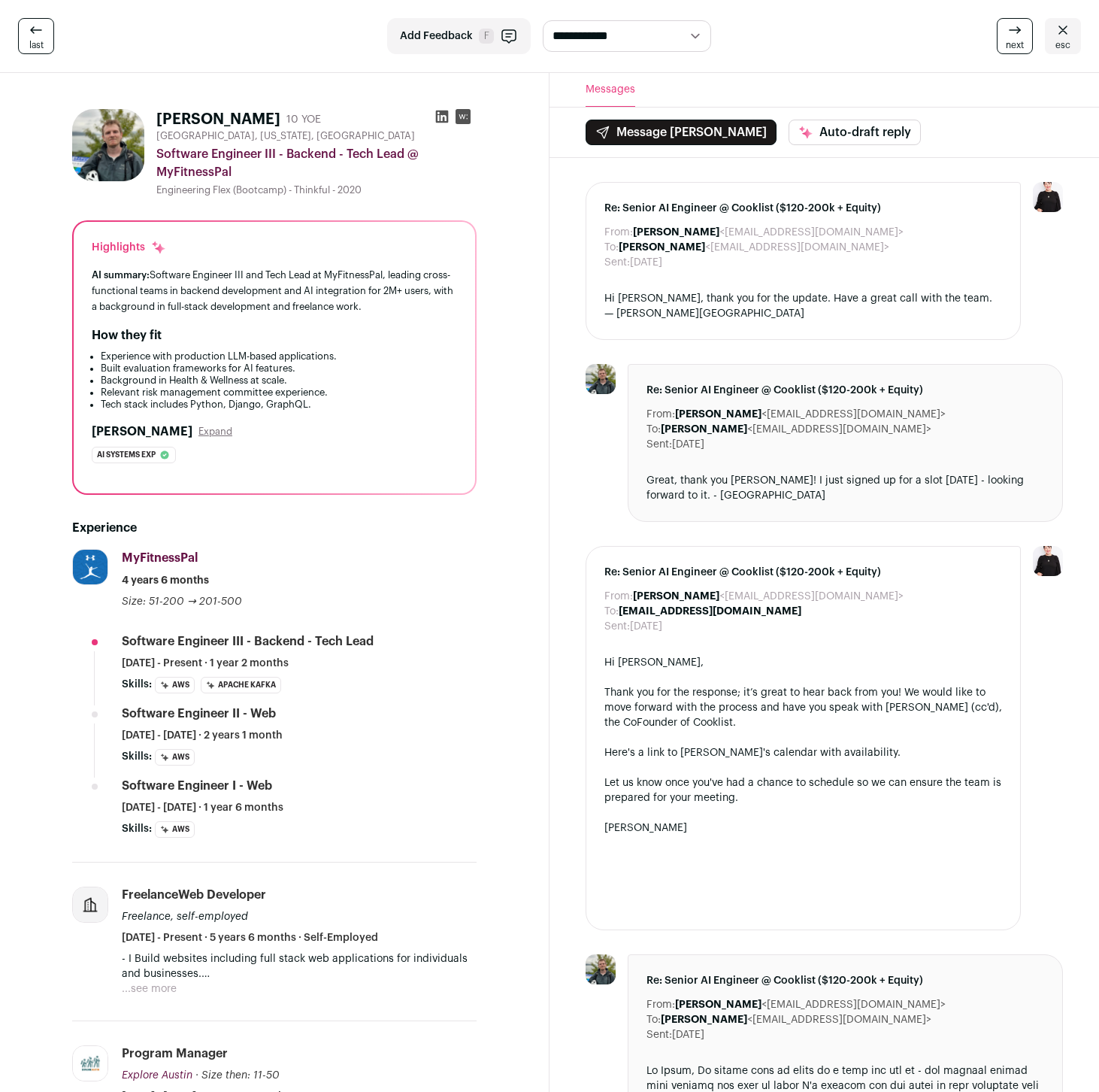
click at [1061, 39] on span "esc" at bounding box center [1062, 45] width 15 height 12
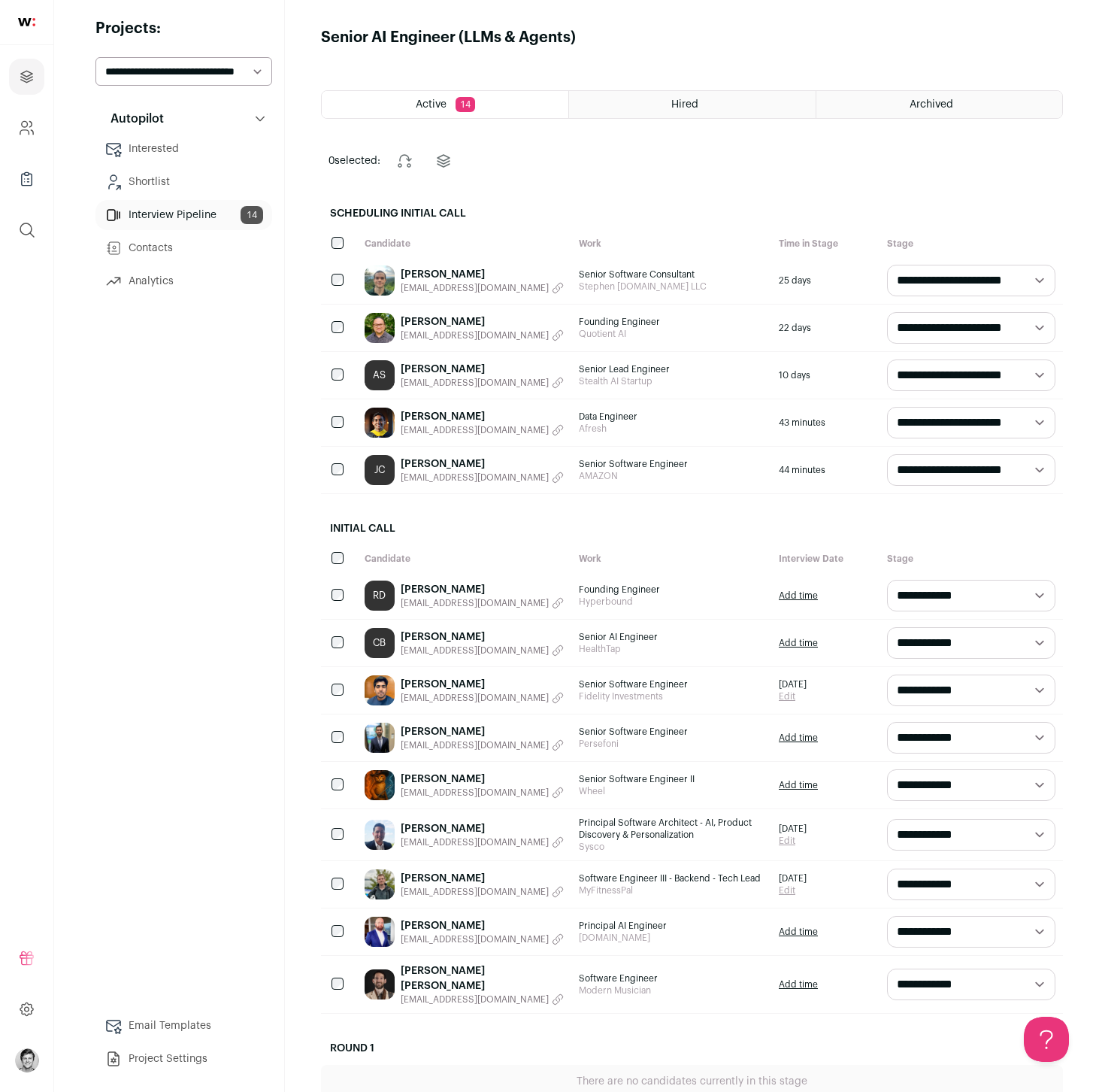
click at [437, 874] on link "Keenan Mcdonald" at bounding box center [482, 878] width 163 height 15
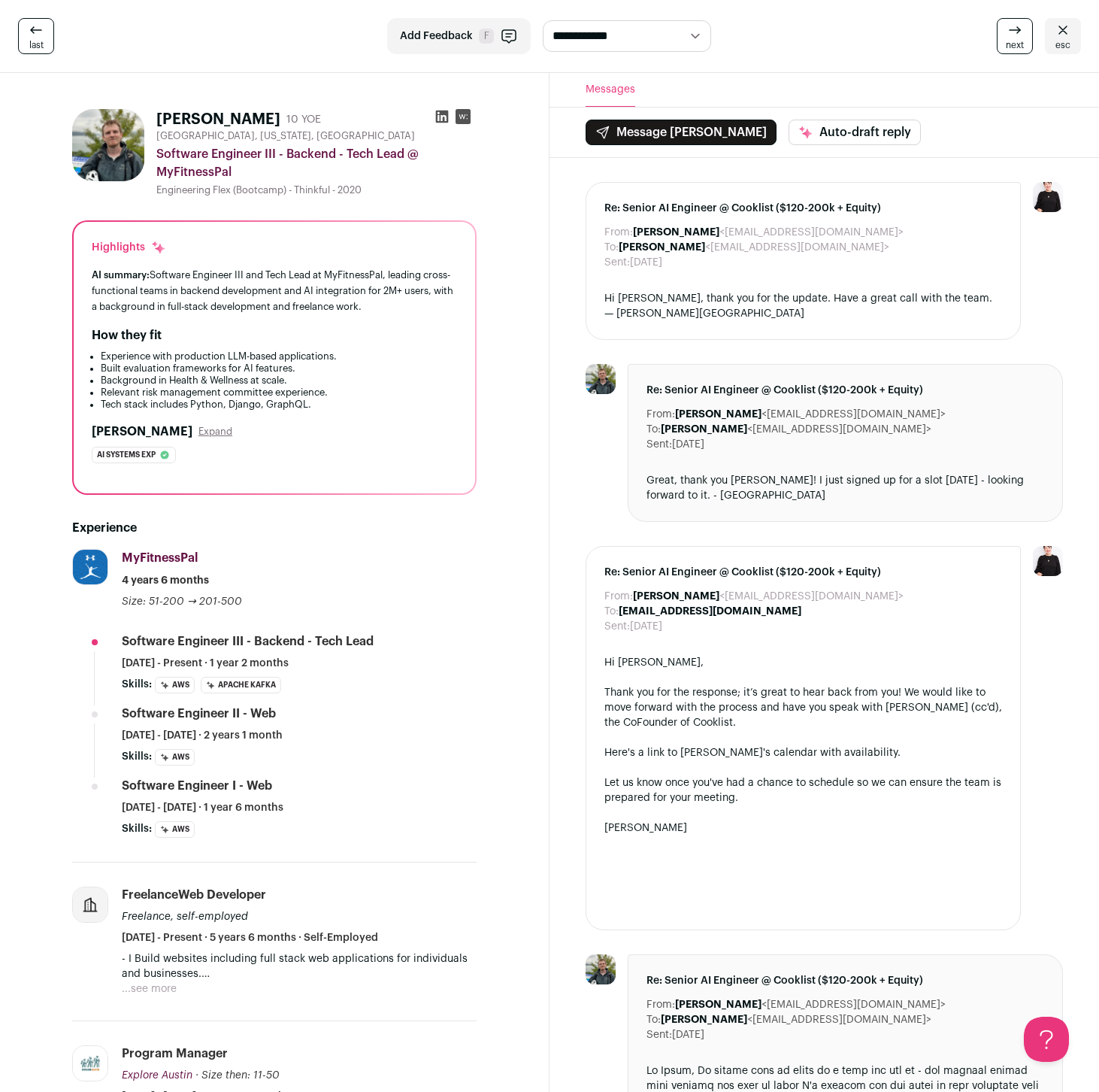
click at [132, 140] on img at bounding box center [108, 145] width 72 height 72
click at [443, 115] on icon at bounding box center [441, 116] width 15 height 15
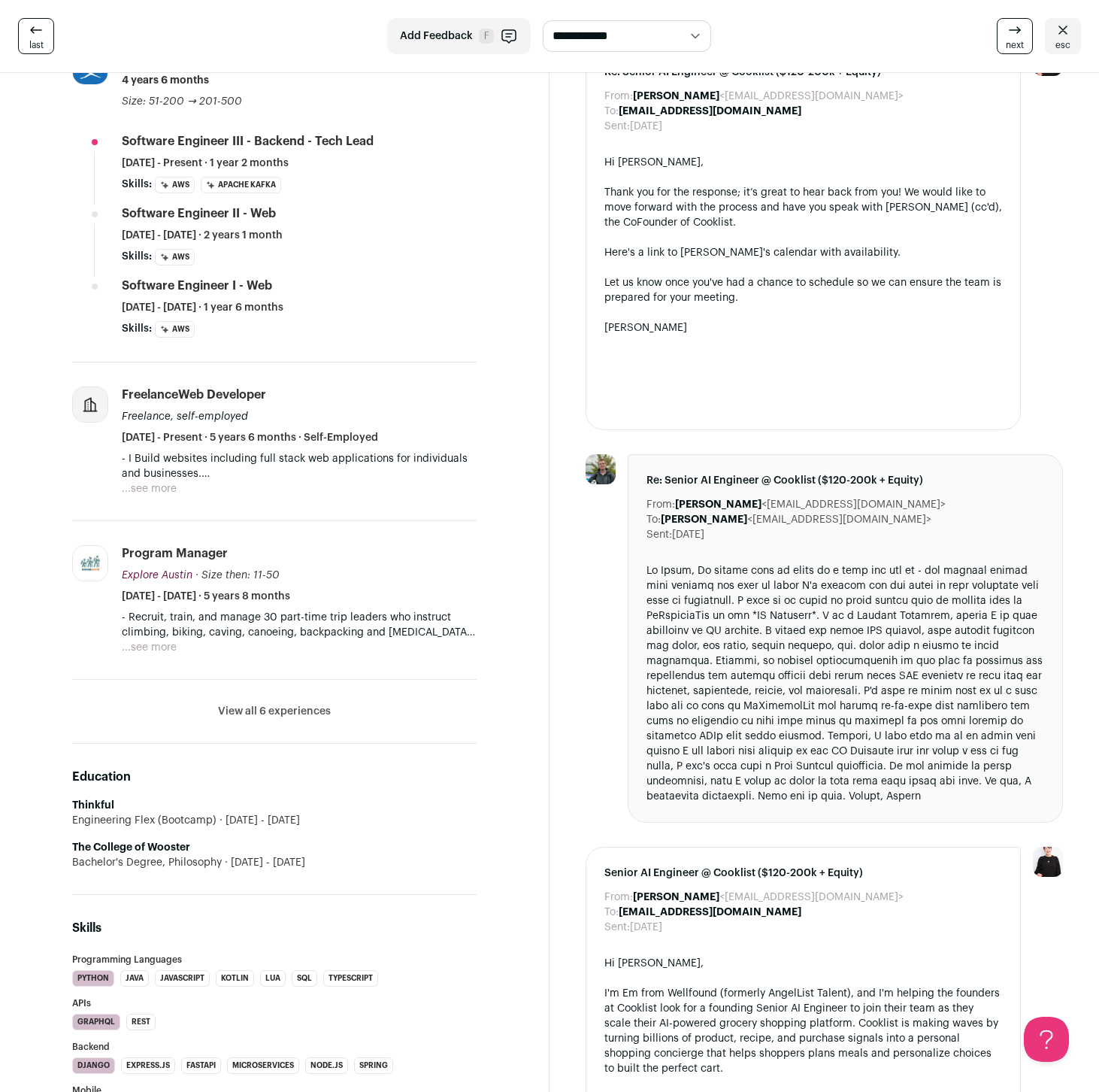
scroll to position [562, 0]
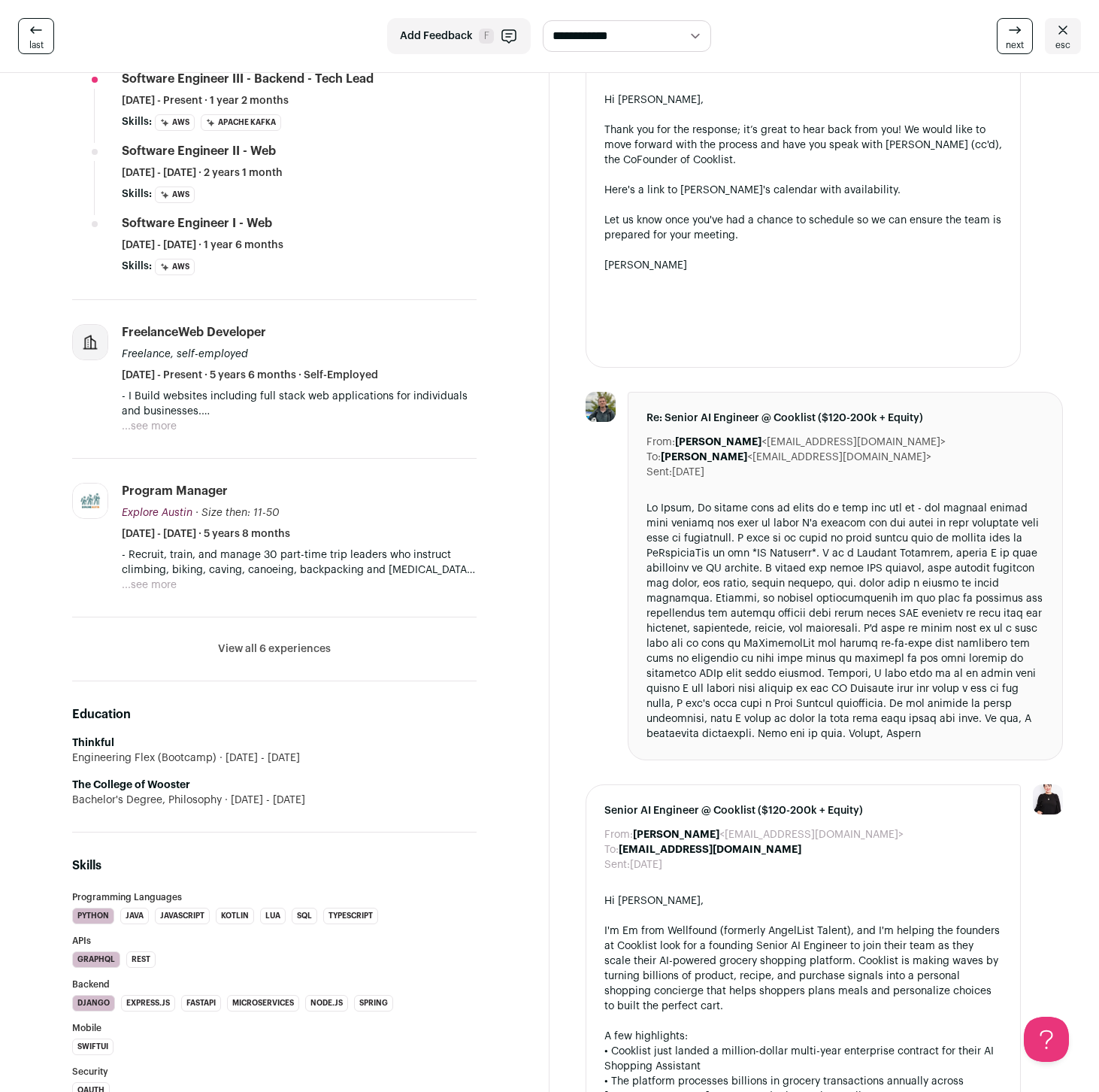
click at [249, 662] on li "View all 6 experiences View less" at bounding box center [275, 650] width 405 height 64
click at [250, 630] on li "View all 6 experiences View less" at bounding box center [275, 650] width 405 height 64
click at [251, 651] on button "View all 6 experiences" at bounding box center [274, 649] width 113 height 15
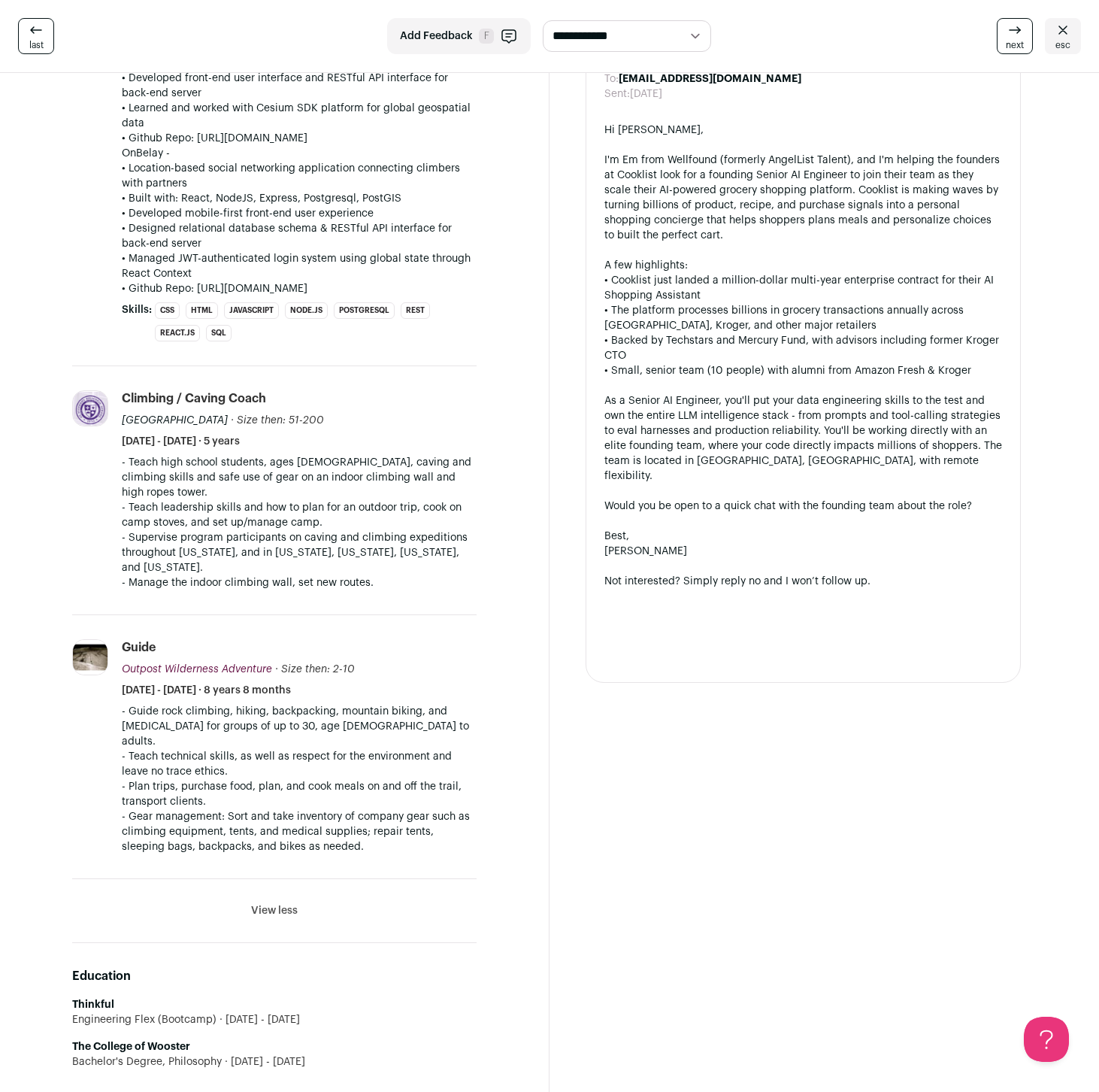
scroll to position [1336, 0]
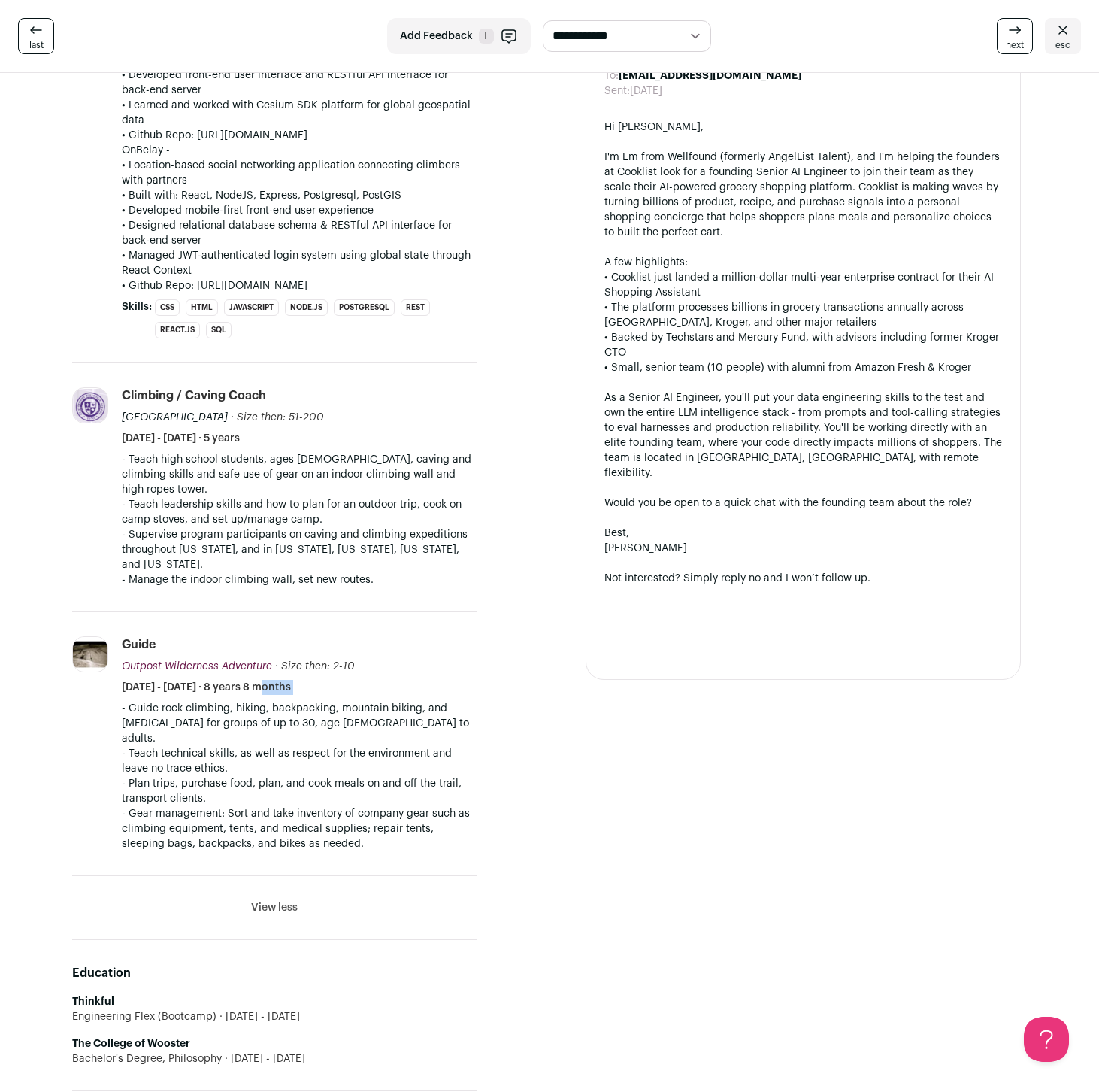
drag, startPoint x: 190, startPoint y: 672, endPoint x: 278, endPoint y: 741, distance: 111.8
click at [273, 688] on li "Guide Outpost Wilderness Adventure Outpost Wilderness Adventure owa.com Add to …" at bounding box center [299, 743] width 354 height 215
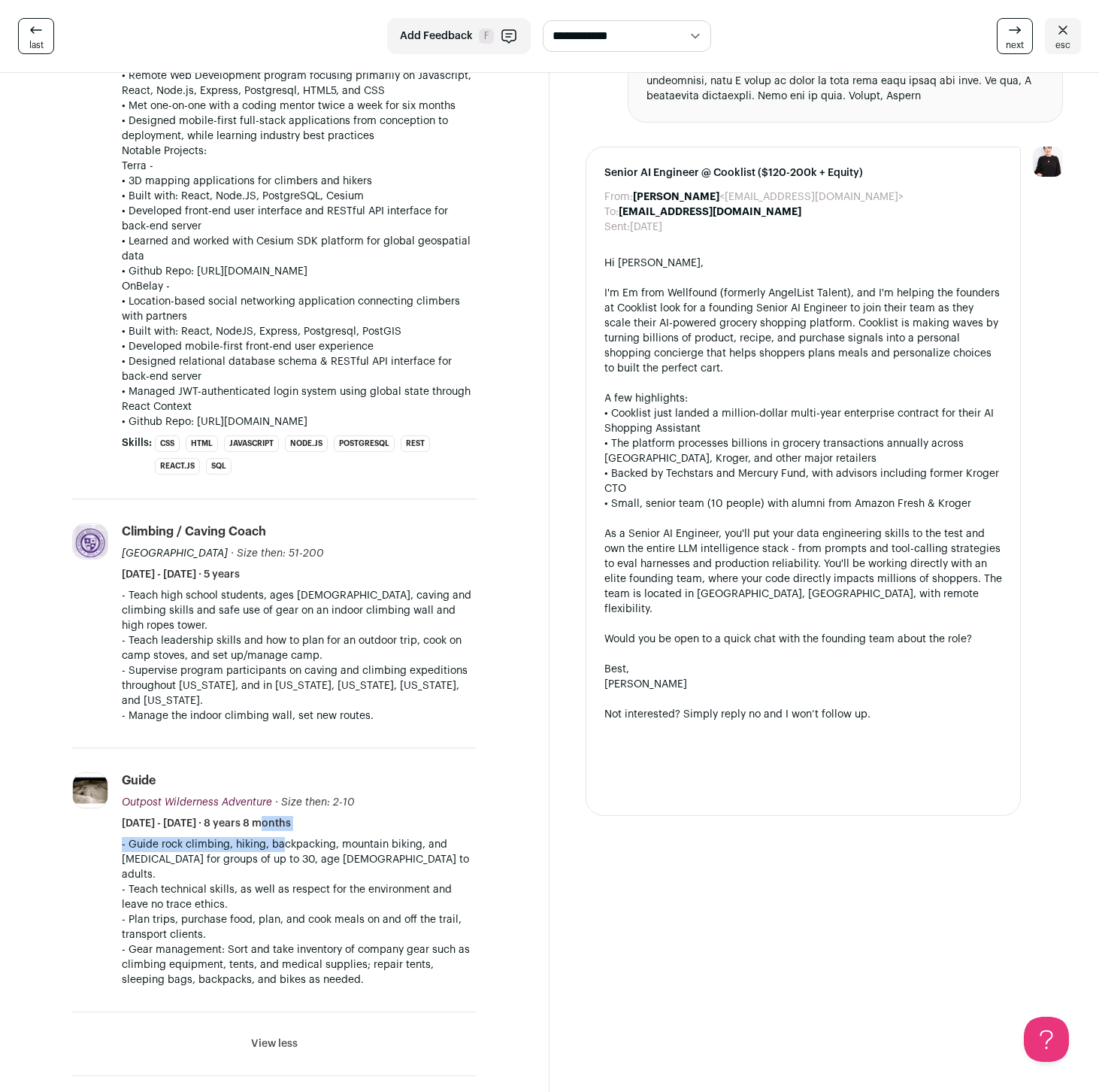
scroll to position [1272, 0]
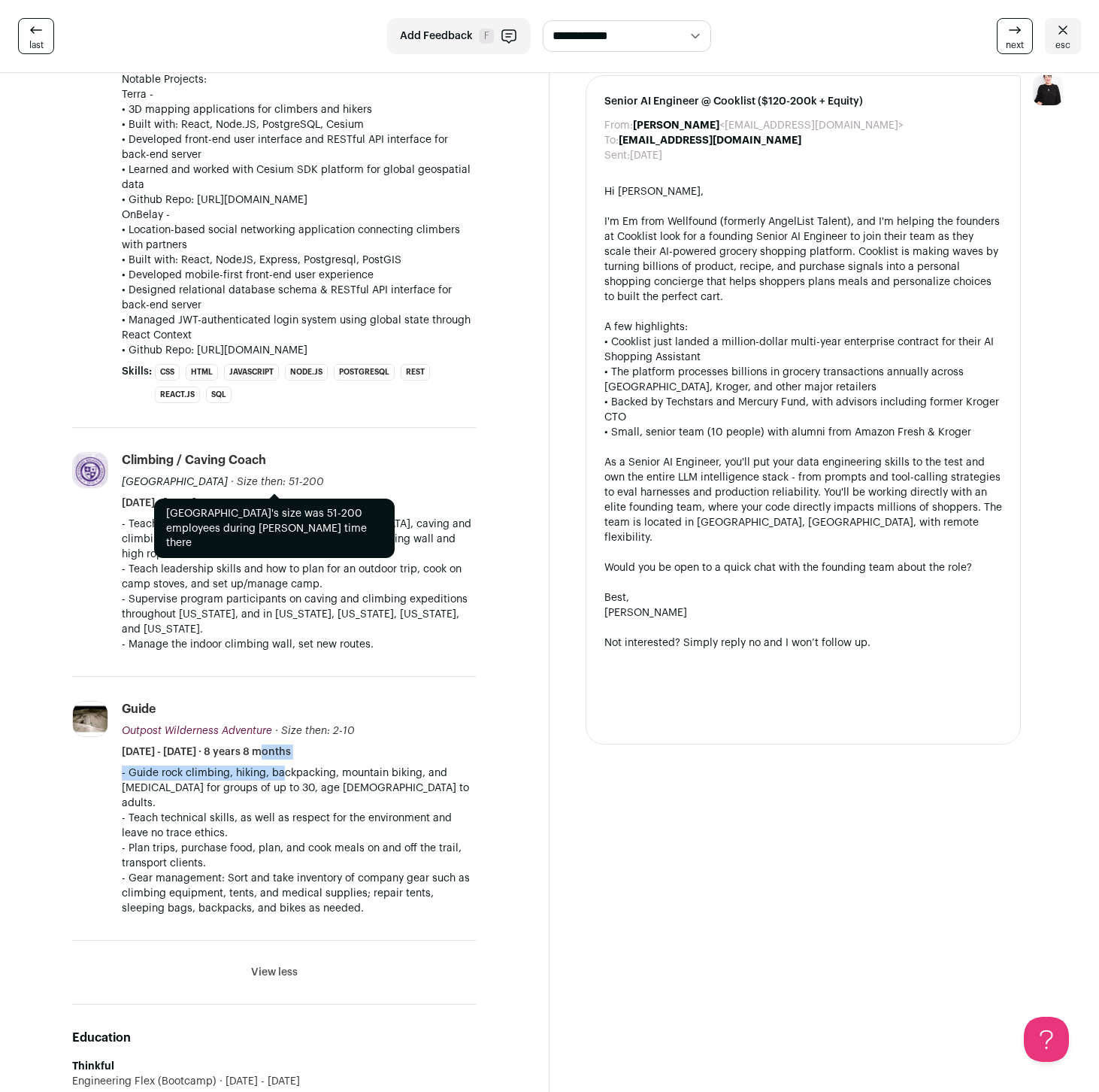
drag, startPoint x: 123, startPoint y: 478, endPoint x: 273, endPoint y: 485, distance: 150.2
click at [273, 485] on div "St. Stephen's Episcopal School · Size then: 51-200 St. Stephen's Episcopal Scho…" at bounding box center [223, 482] width 202 height 15
copy div "St. Stephen's Episcopal School"
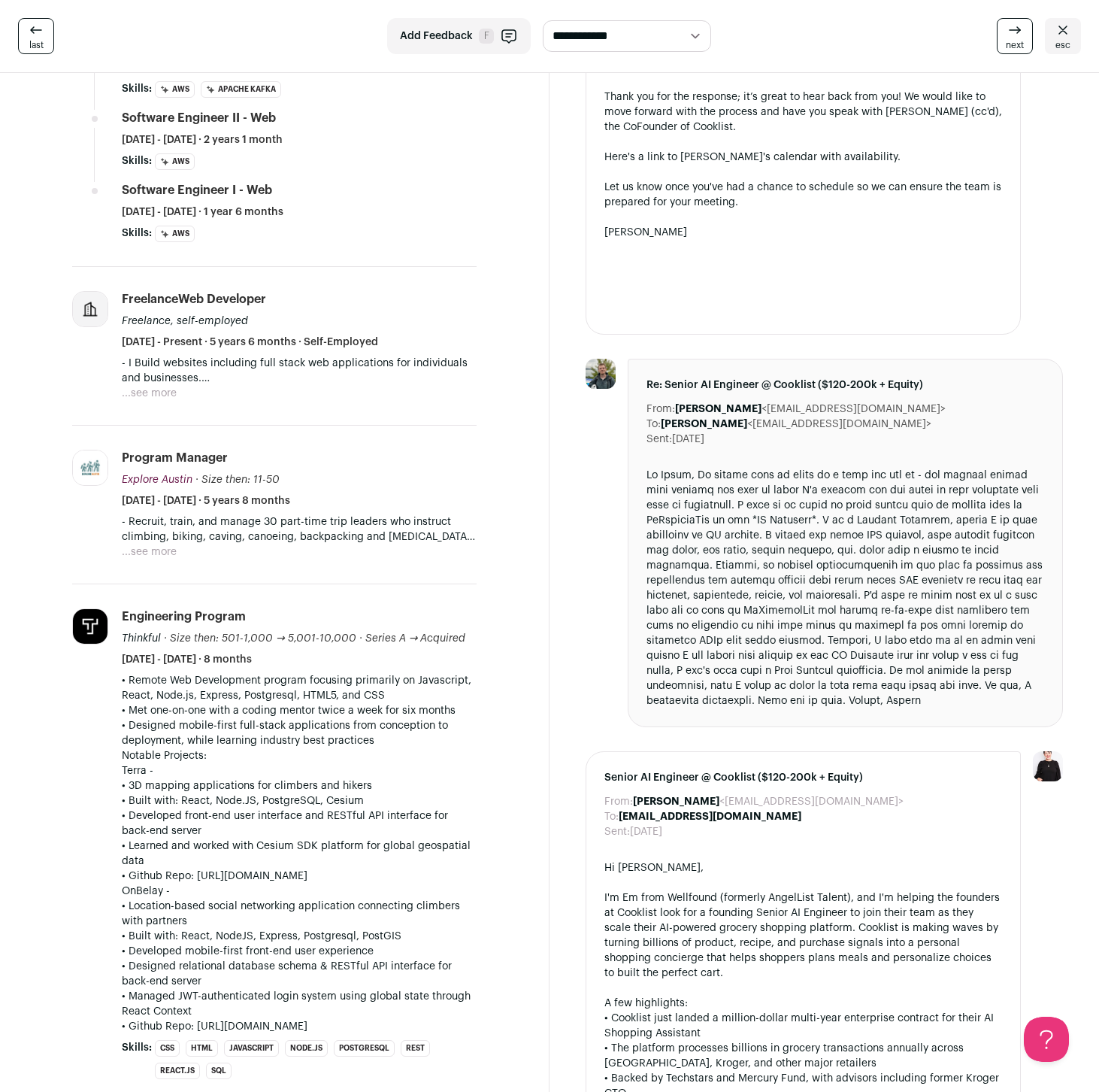
scroll to position [556, 0]
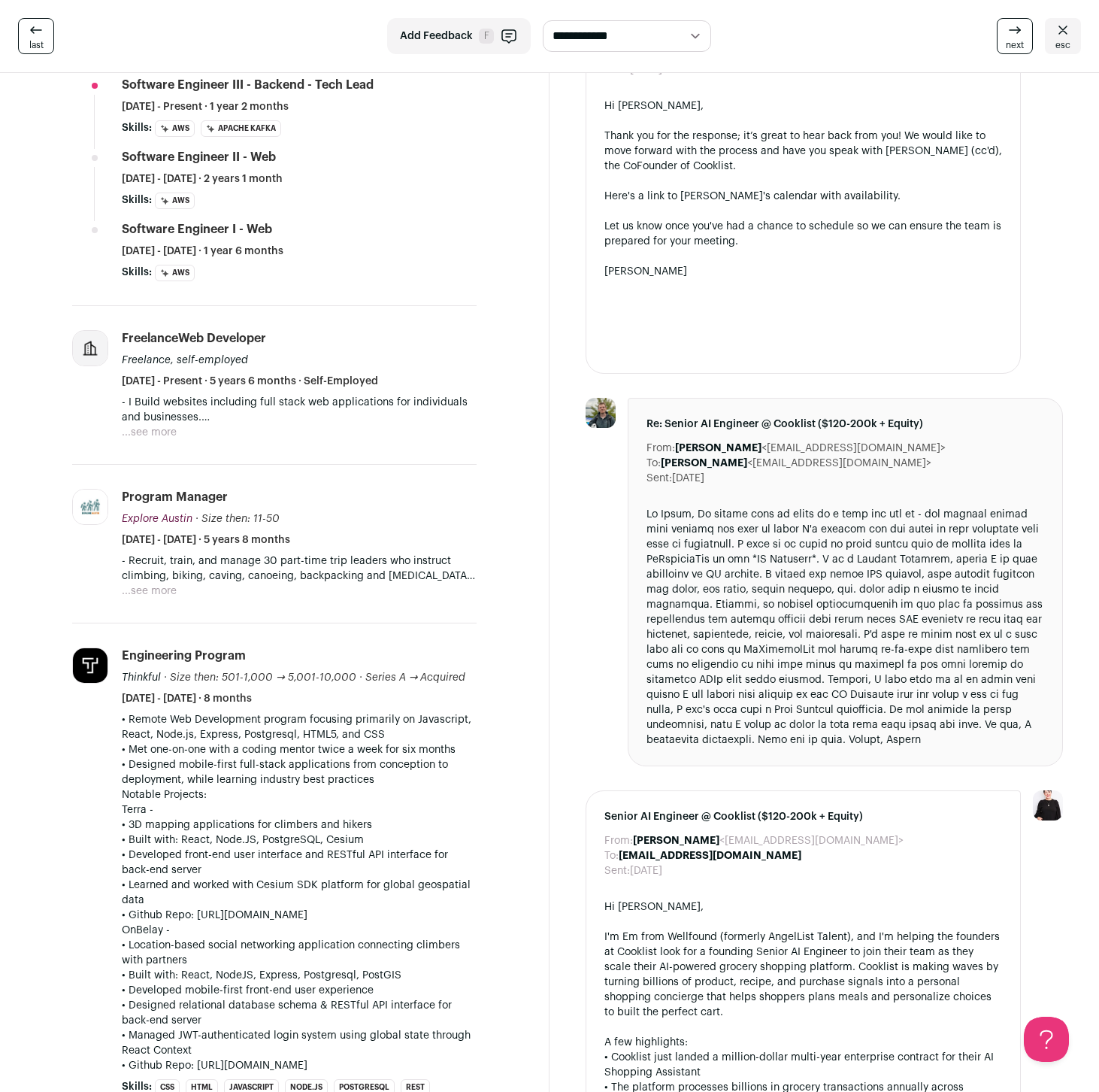
click at [151, 430] on button "...see more" at bounding box center [149, 432] width 55 height 15
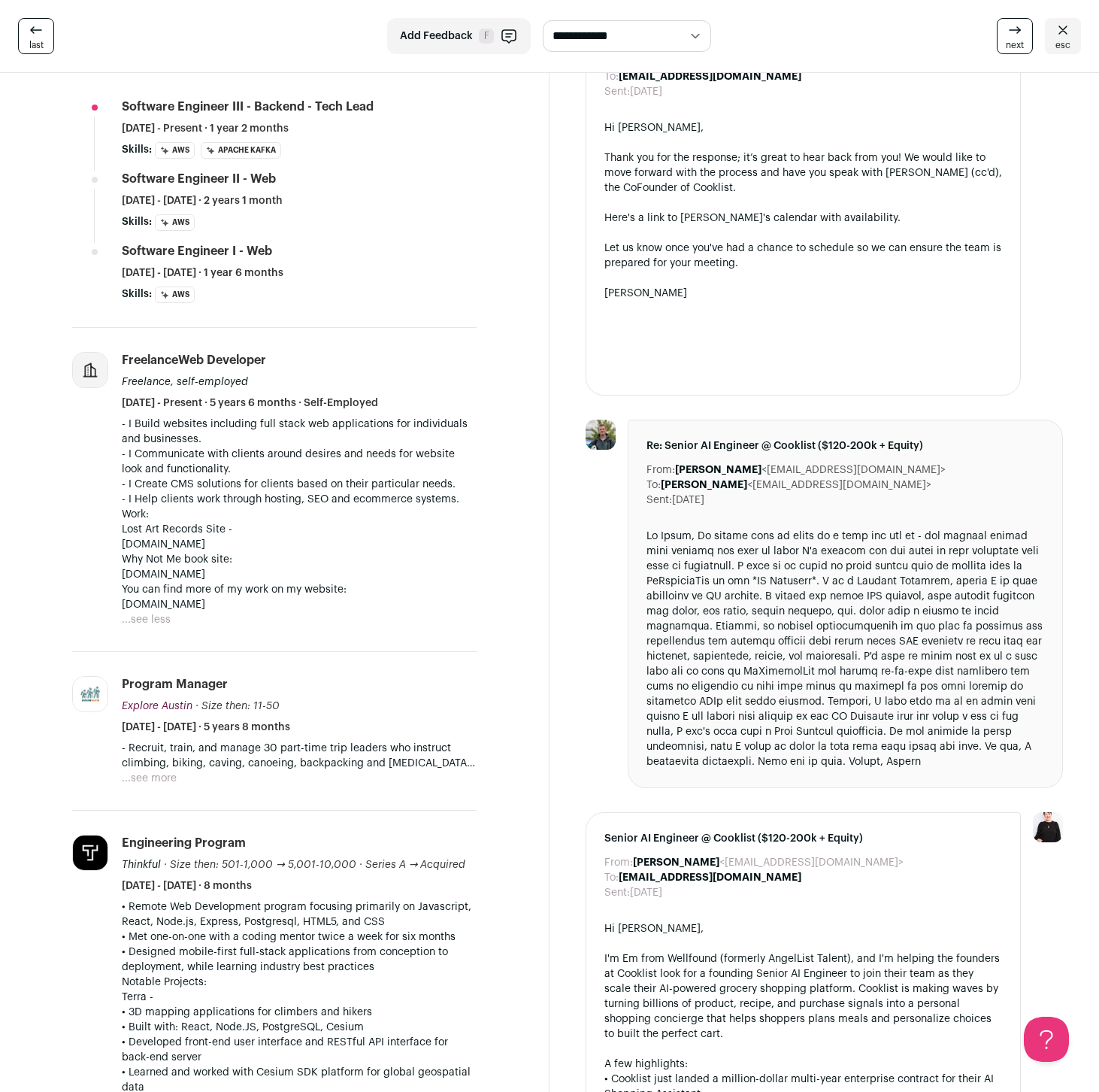
scroll to position [507, 0]
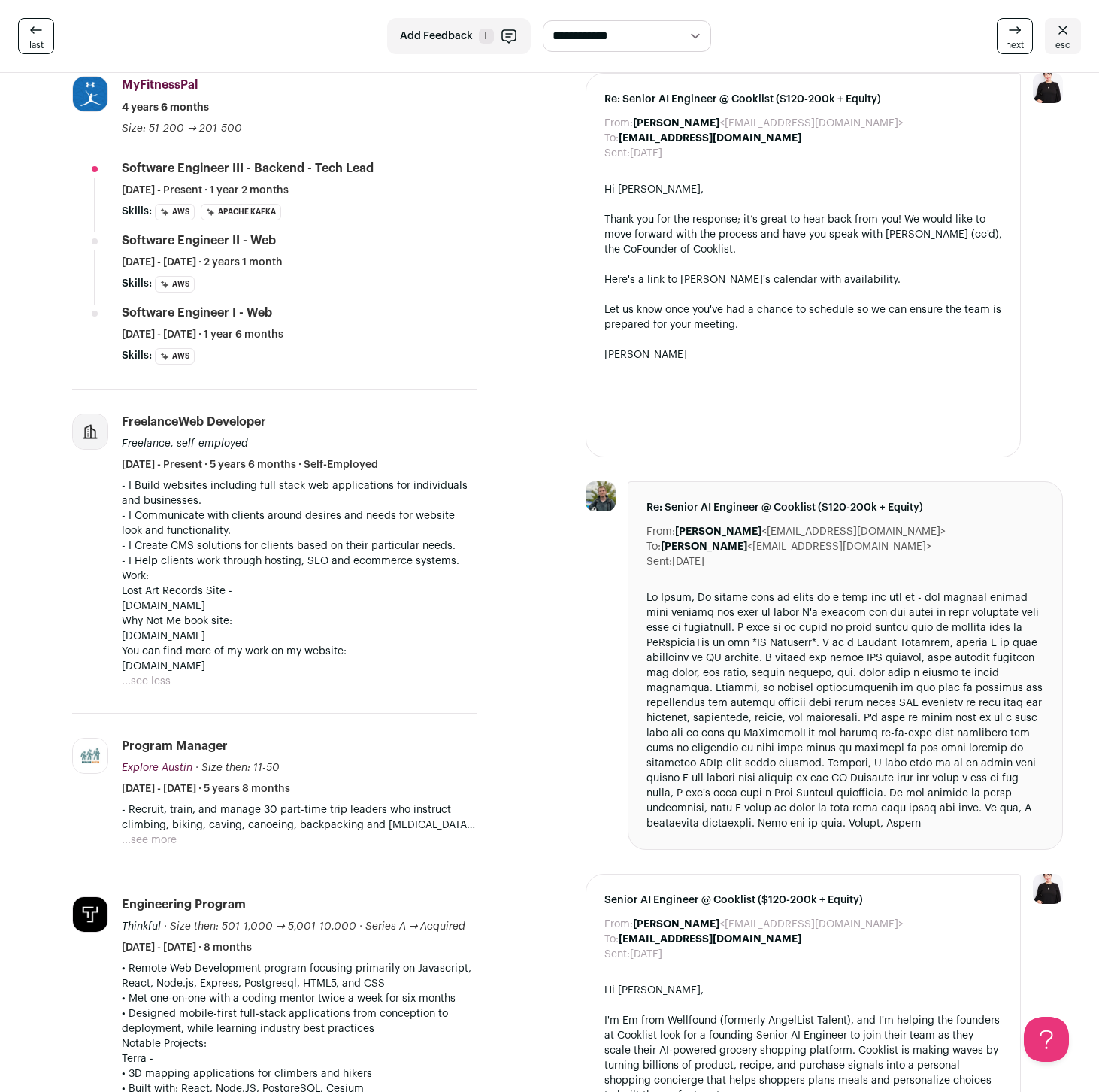
drag, startPoint x: 456, startPoint y: 526, endPoint x: 459, endPoint y: 539, distance: 13.3
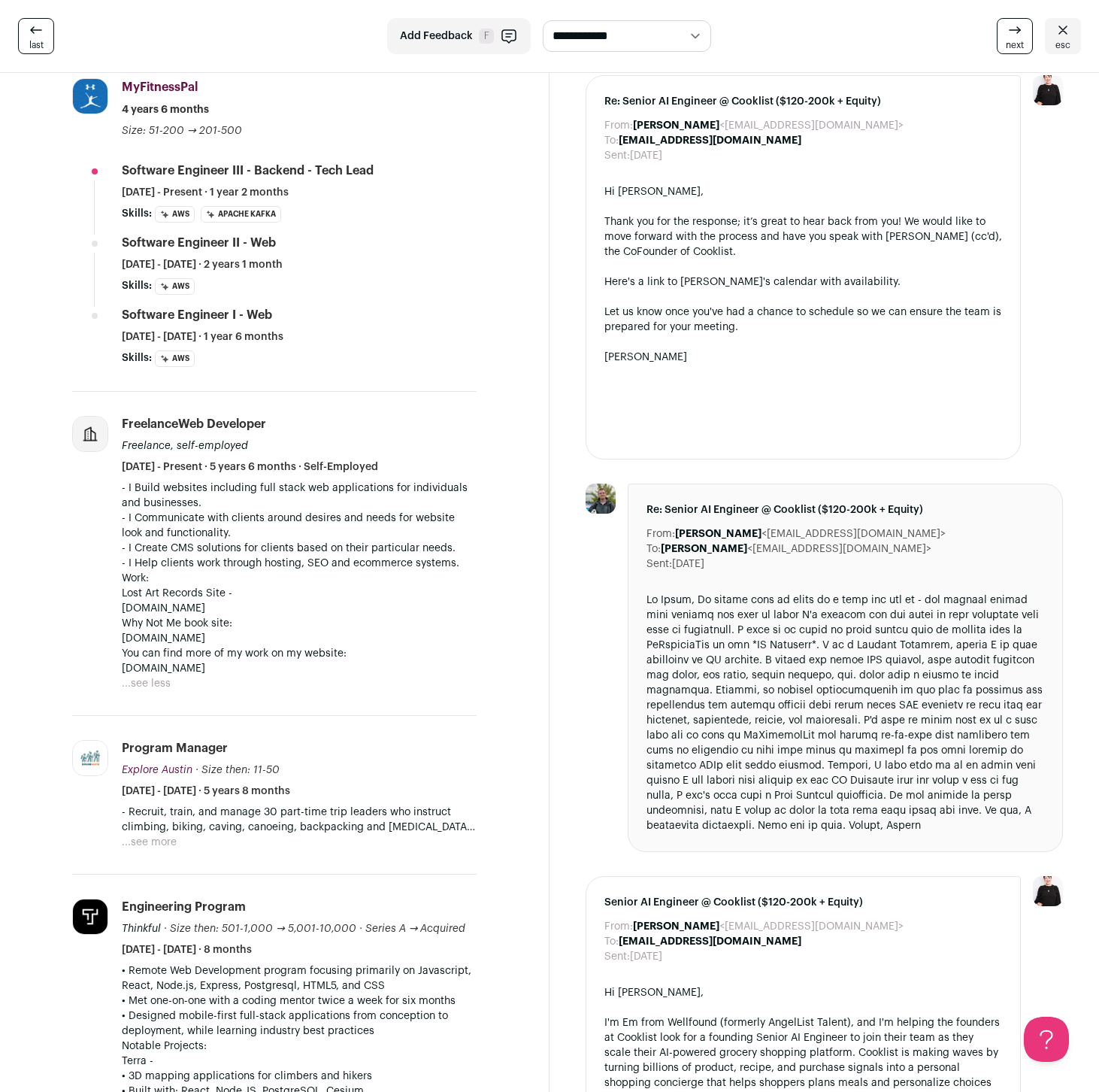
scroll to position [470, 0]
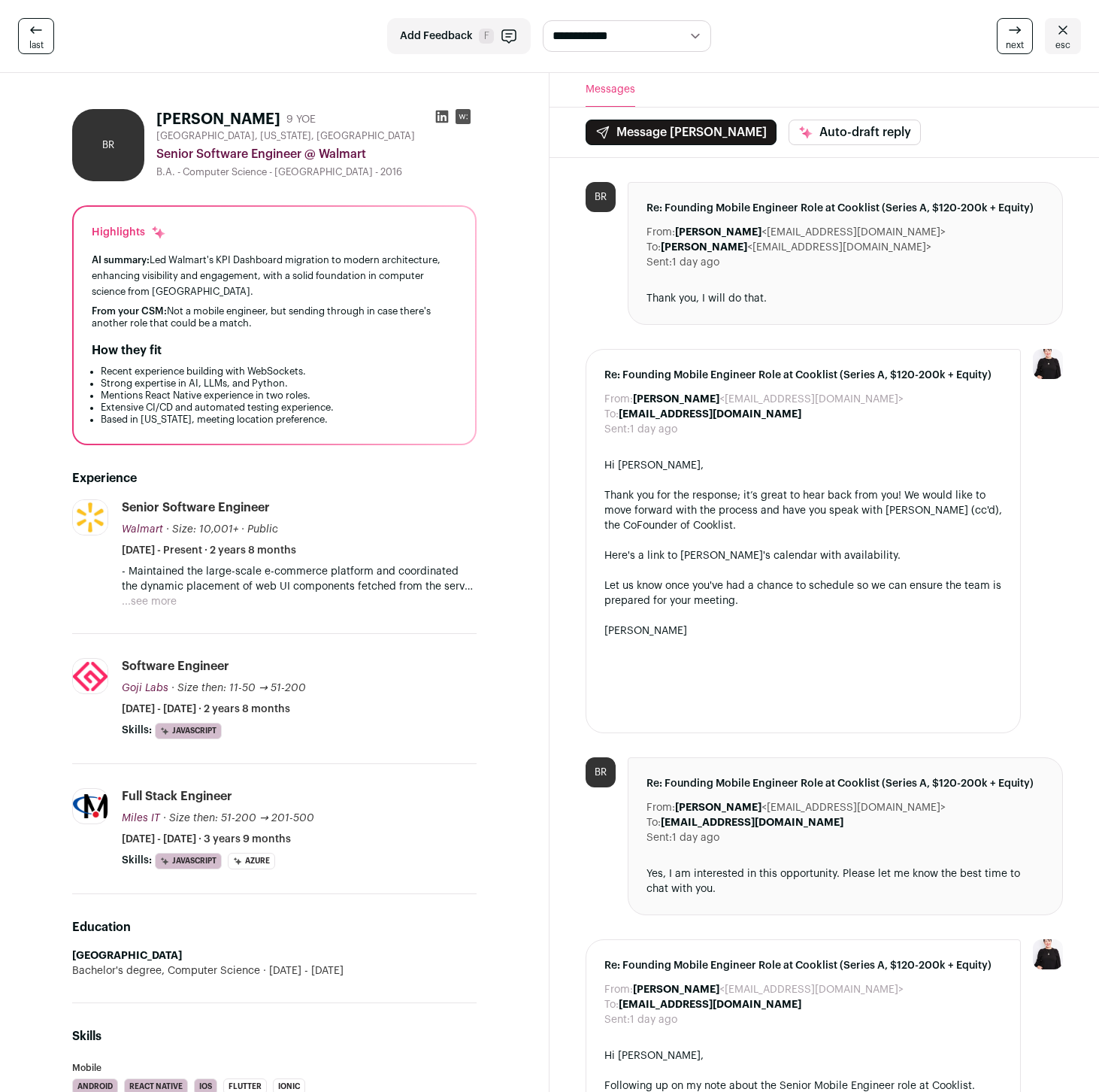
click at [442, 120] on icon at bounding box center [442, 117] width 13 height 13
drag, startPoint x: 157, startPoint y: 136, endPoint x: 245, endPoint y: 137, distance: 88.0
click at [245, 137] on span "[GEOGRAPHIC_DATA], [US_STATE], [GEOGRAPHIC_DATA]" at bounding box center [286, 136] width 258 height 12
copy span "[GEOGRAPHIC_DATA], [US_STATE]"
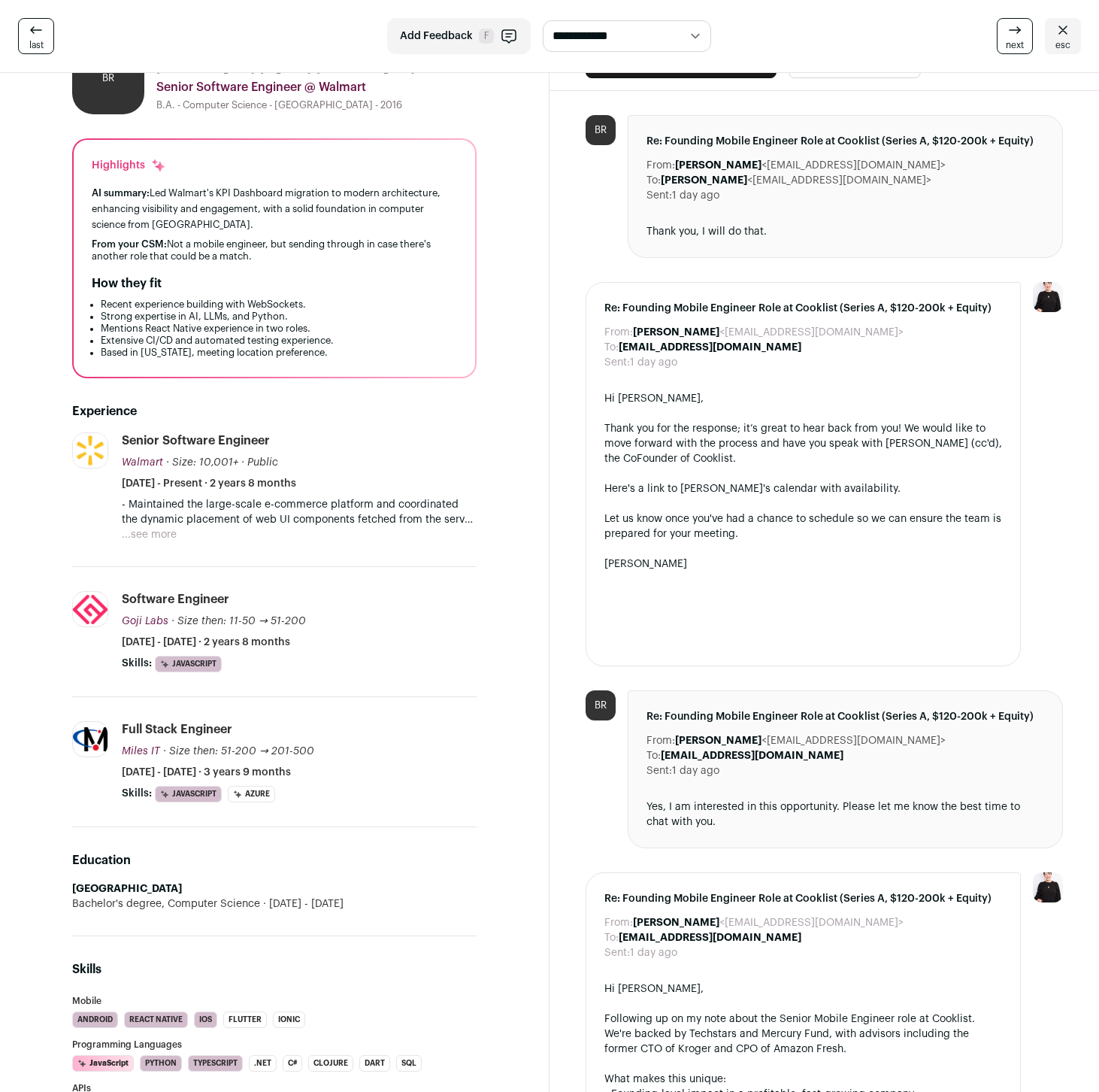
scroll to position [83, 0]
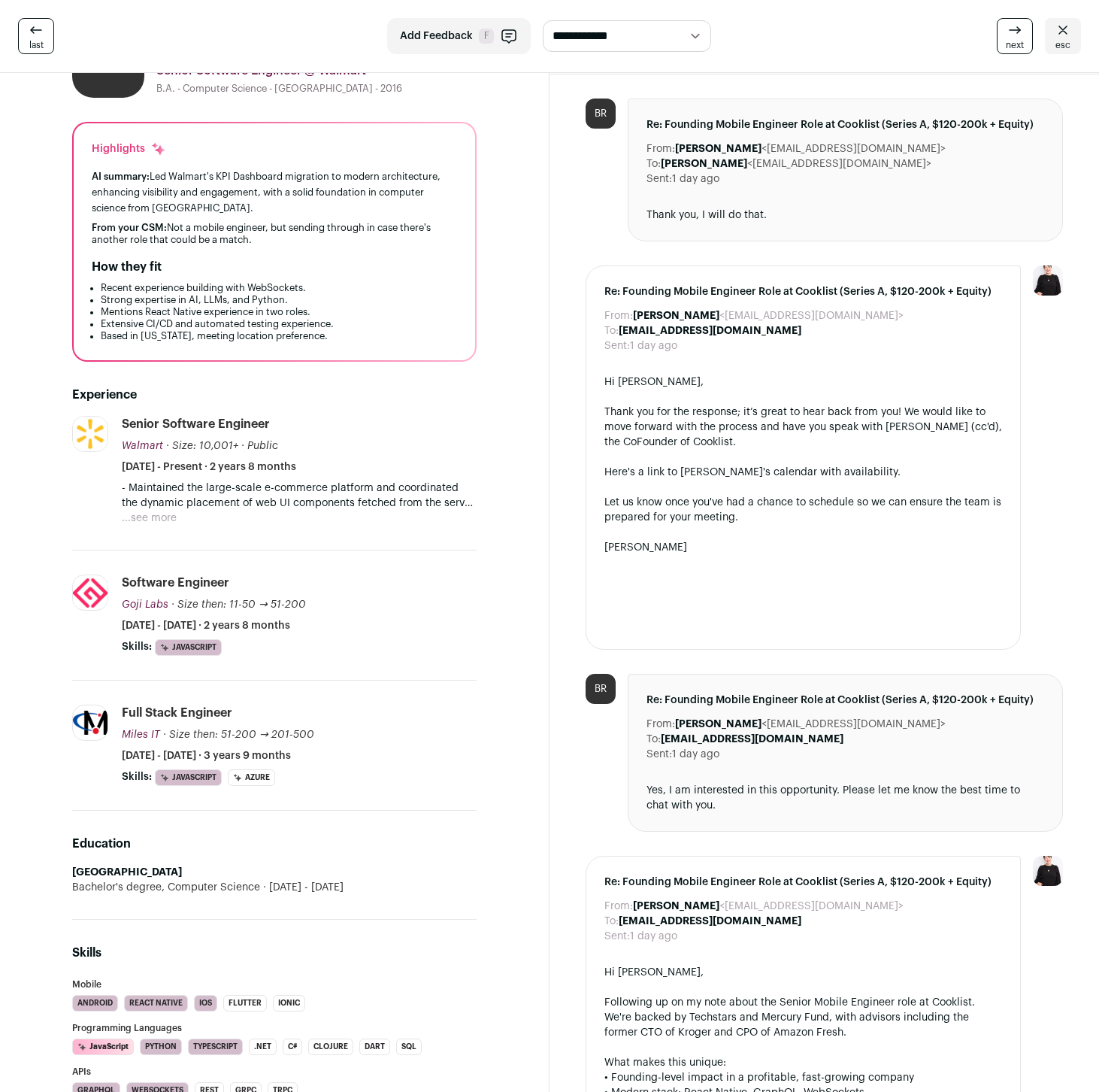
click at [158, 515] on button "...see more" at bounding box center [149, 518] width 55 height 15
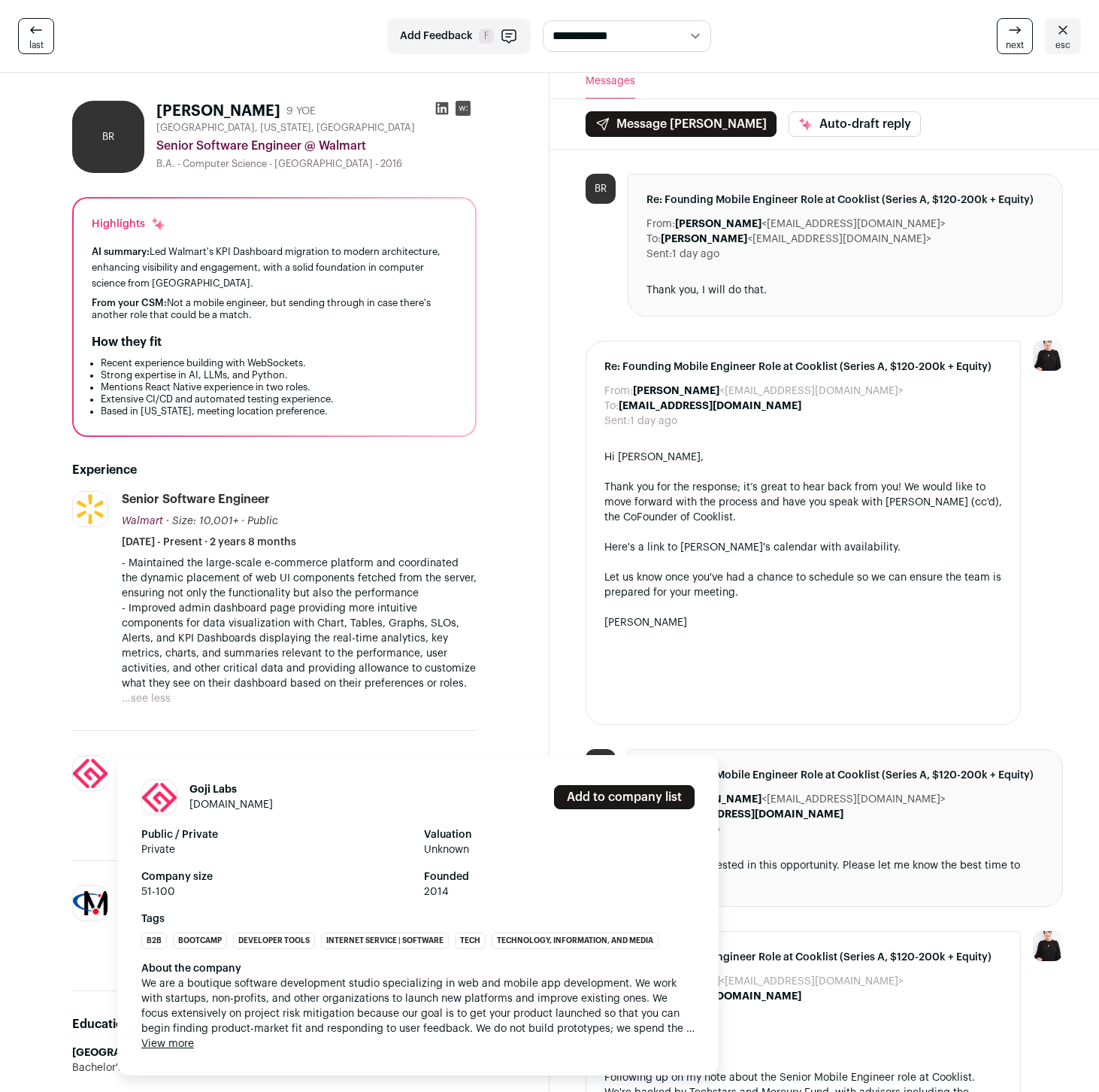
scroll to position [0, 0]
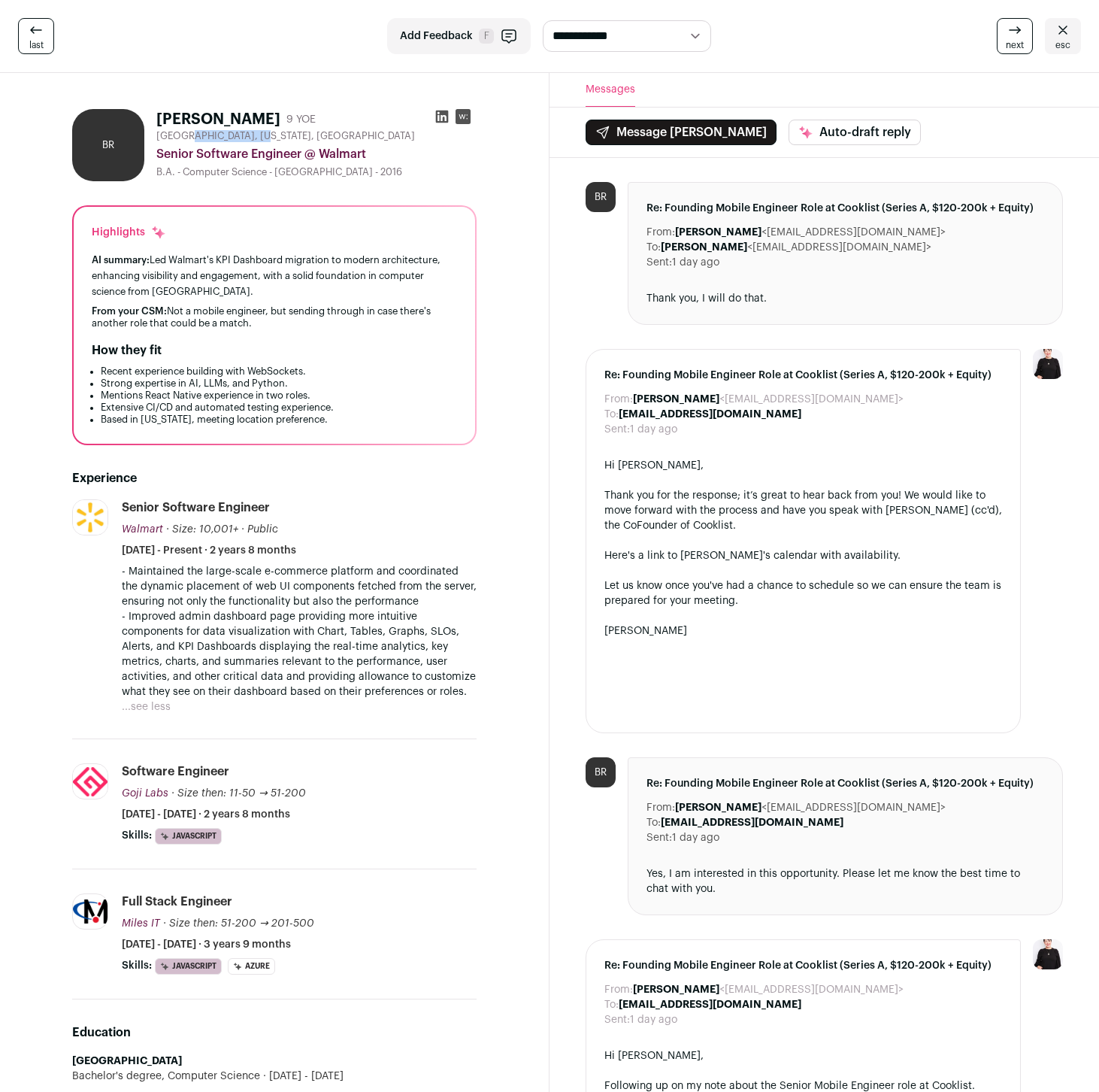
drag, startPoint x: 236, startPoint y: 132, endPoint x: 185, endPoint y: 134, distance: 51.0
click at [185, 134] on span "[GEOGRAPHIC_DATA], [US_STATE], [GEOGRAPHIC_DATA]" at bounding box center [286, 136] width 258 height 12
click at [266, 132] on span "[GEOGRAPHIC_DATA], [US_STATE], [GEOGRAPHIC_DATA]" at bounding box center [286, 136] width 258 height 12
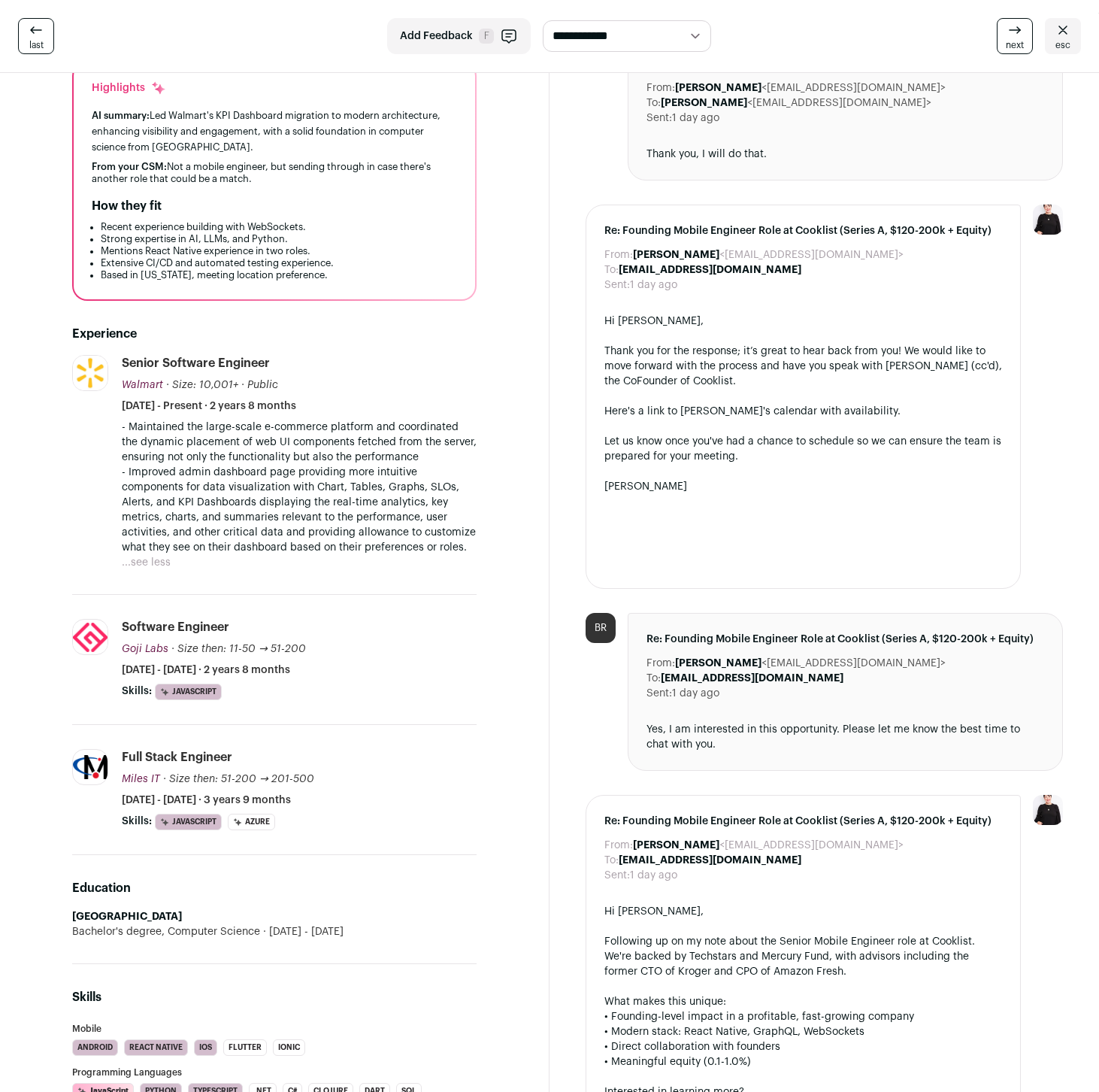
scroll to position [431, 0]
